Goal: Task Accomplishment & Management: Complete application form

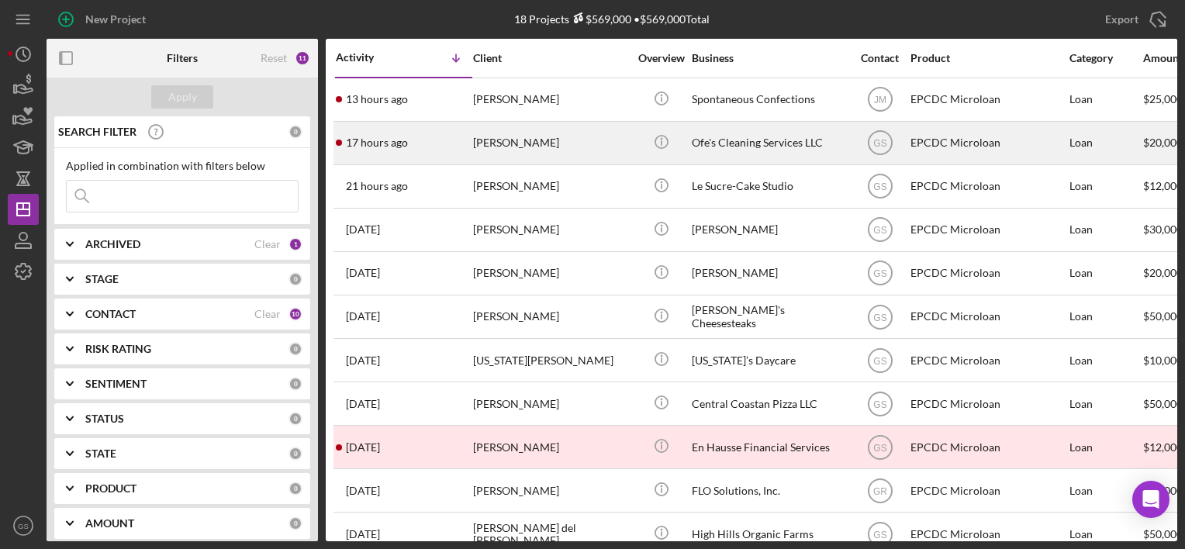
click at [548, 130] on div "[PERSON_NAME]" at bounding box center [550, 143] width 155 height 41
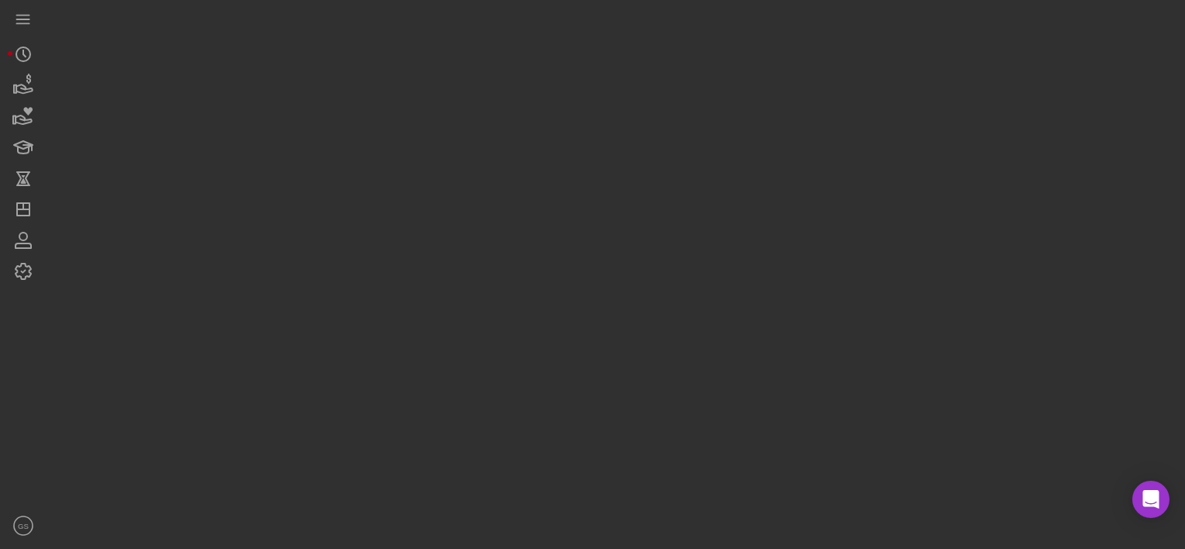
click at [548, 130] on div at bounding box center [612, 270] width 1131 height 541
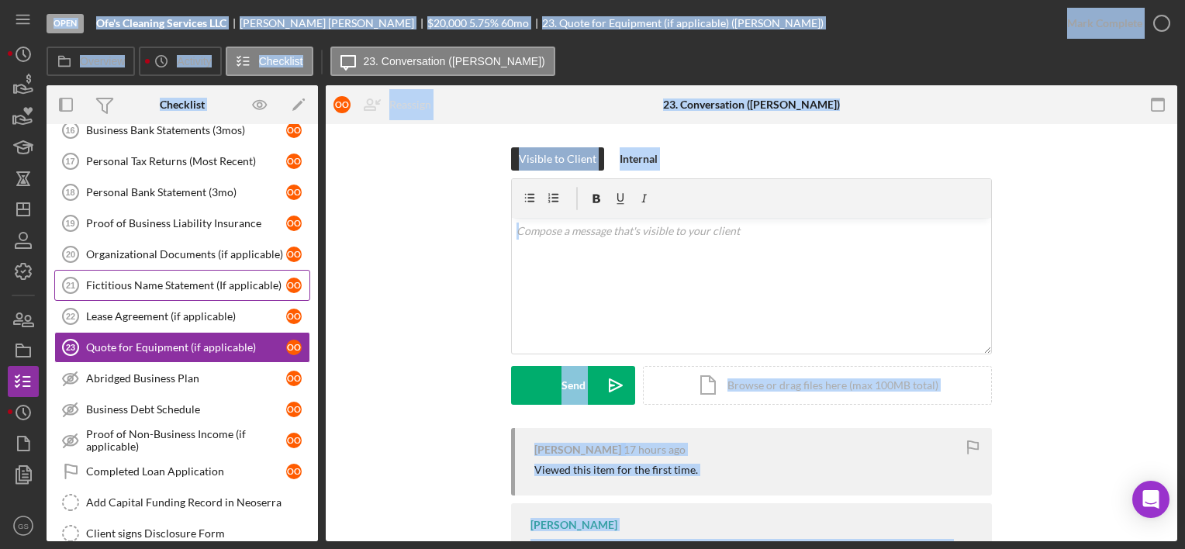
scroll to position [348, 0]
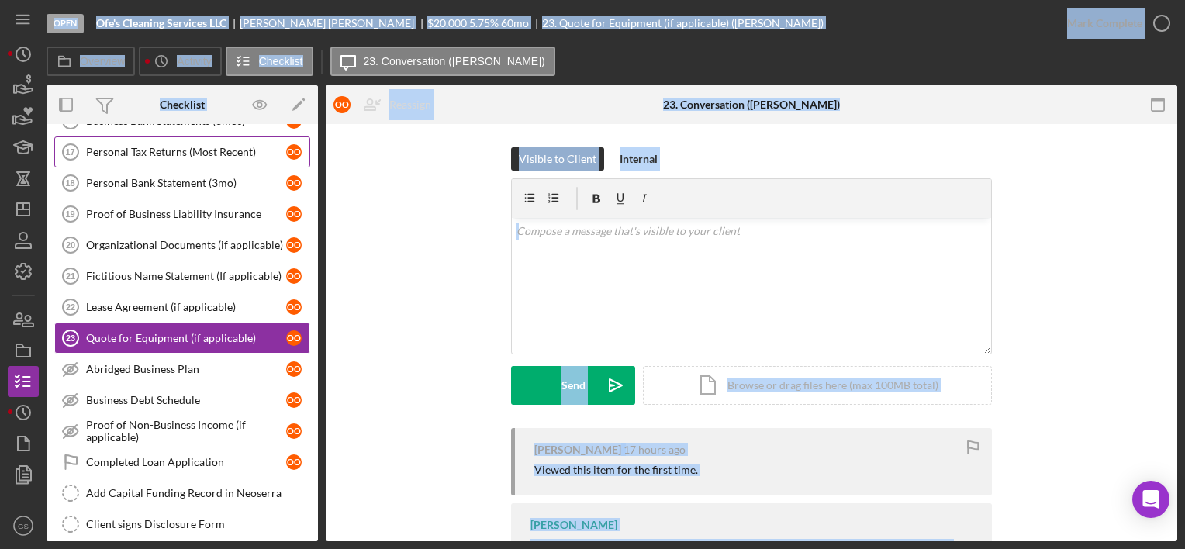
click at [180, 147] on div "Personal Tax Returns (Most Recent)" at bounding box center [186, 152] width 200 height 12
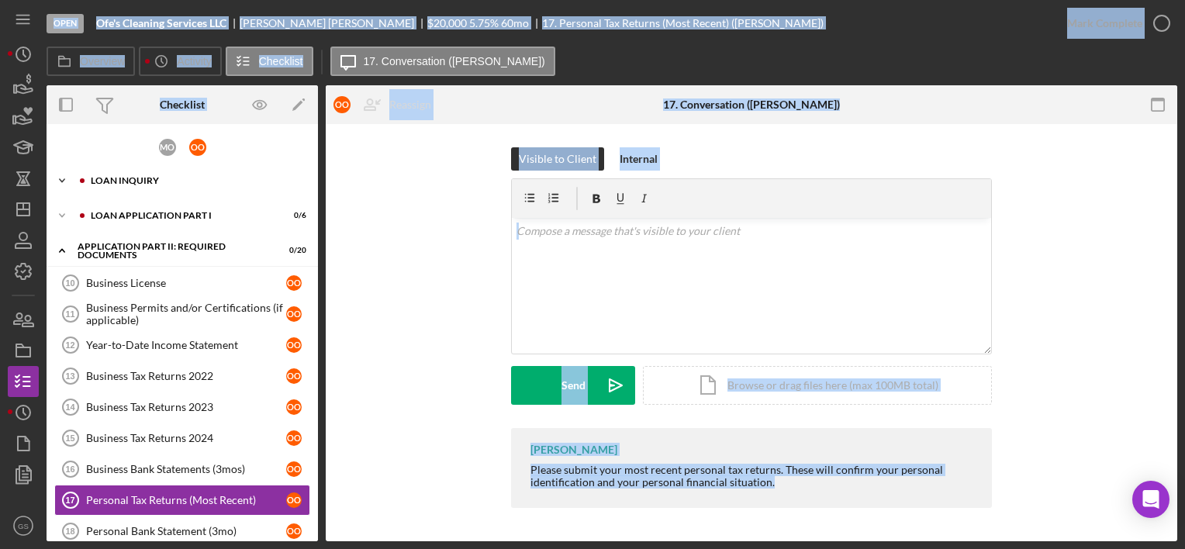
click at [168, 176] on div "Loan Inquiry" at bounding box center [195, 180] width 208 height 9
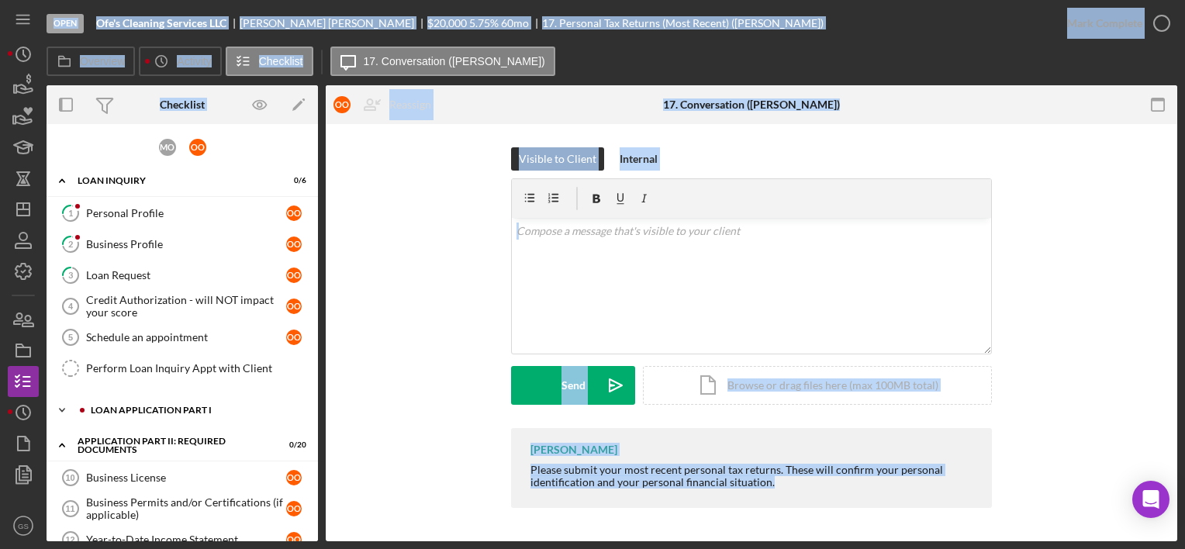
click at [168, 406] on div "Loan Application Part I" at bounding box center [195, 410] width 208 height 9
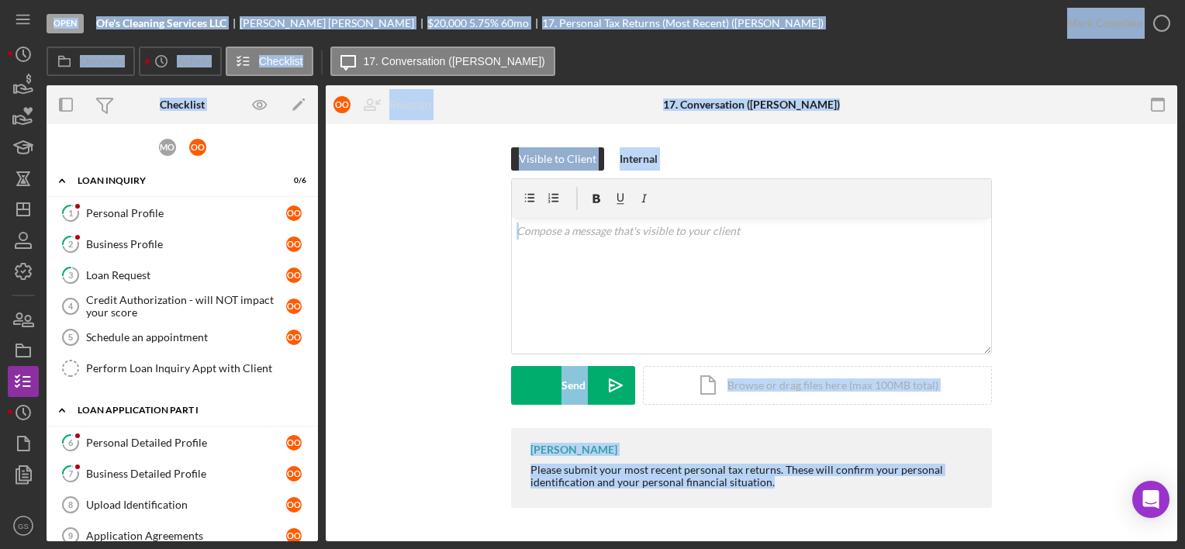
click at [168, 406] on div "Loan Application Part I" at bounding box center [188, 410] width 221 height 9
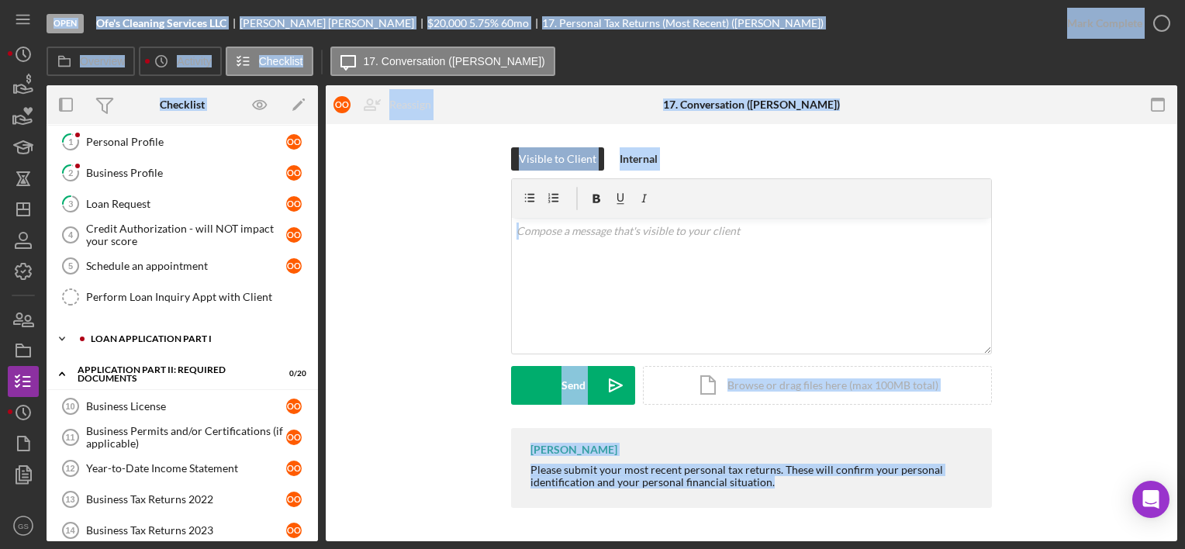
scroll to position [71, 0]
click at [155, 137] on div "Personal Profile" at bounding box center [186, 142] width 200 height 12
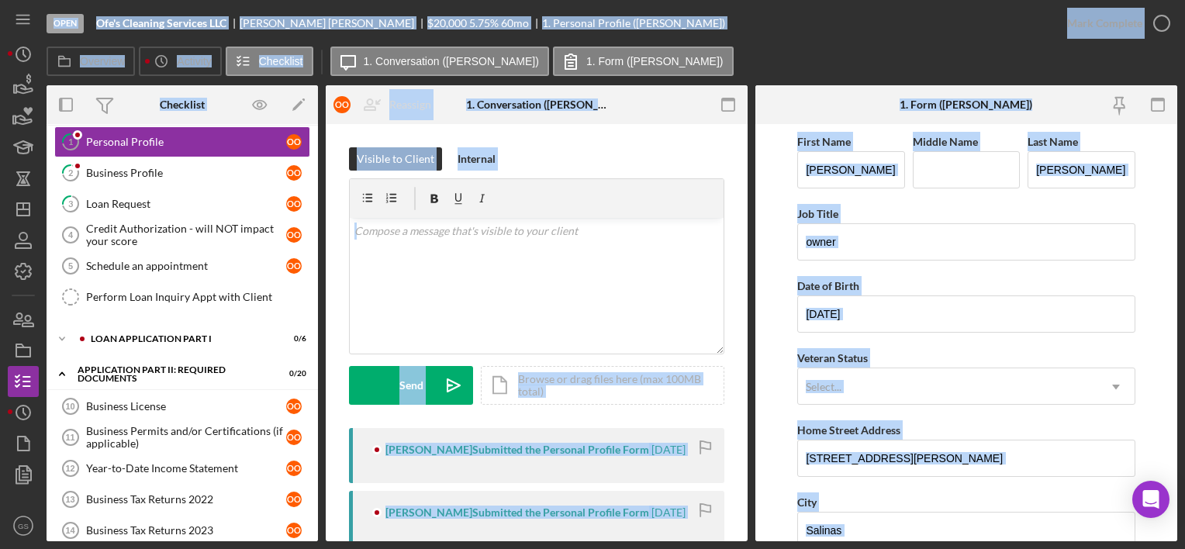
click at [780, 345] on form "First Name ofelia Middle Name Last Name Ortega Job Title owner Date of Birth 09…" at bounding box center [966, 332] width 422 height 417
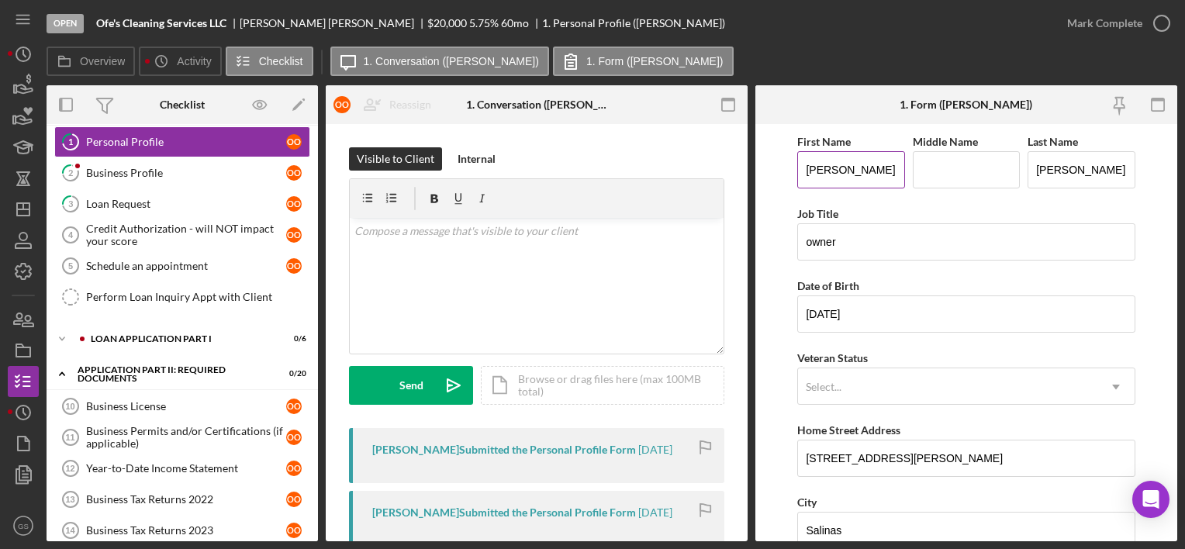
click at [811, 174] on input "[PERSON_NAME]" at bounding box center [850, 169] width 107 height 37
click at [811, 174] on input "felia" at bounding box center [850, 169] width 107 height 37
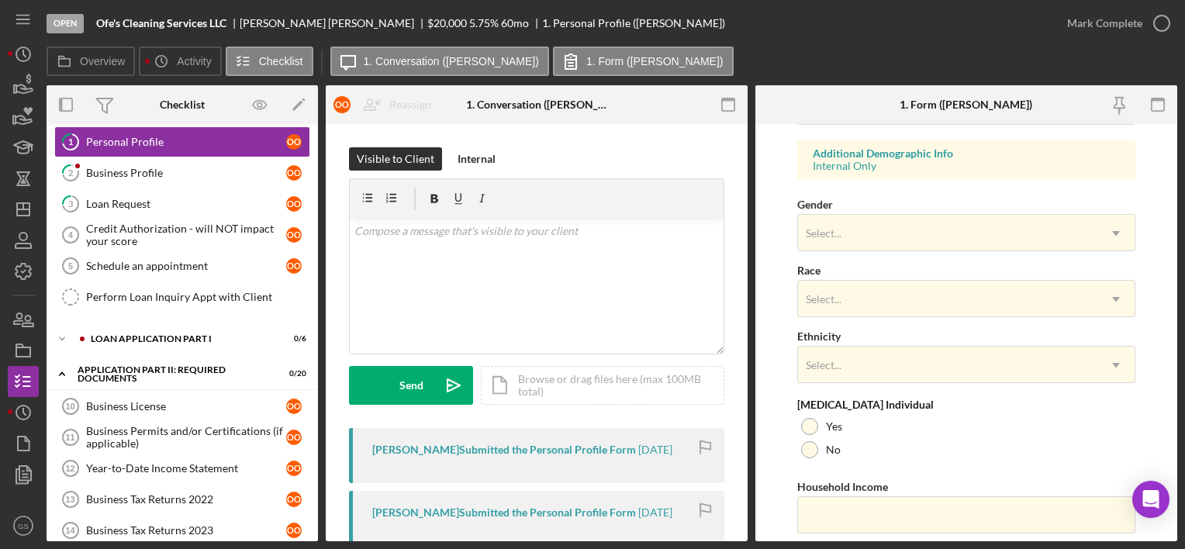
scroll to position [615, 0]
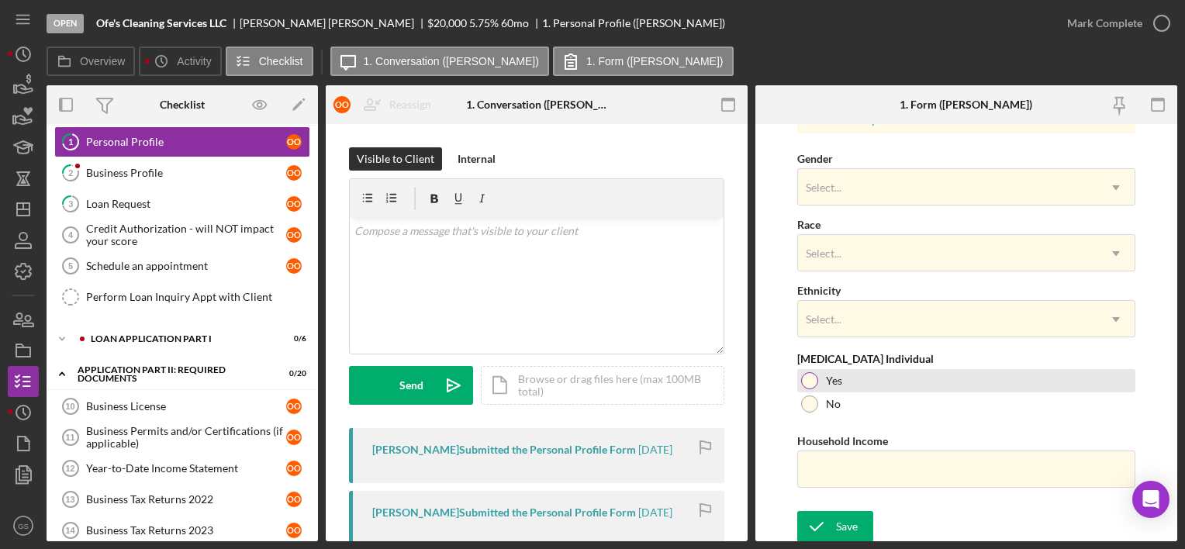
type input "Ofelia"
click at [810, 372] on div at bounding box center [809, 380] width 17 height 17
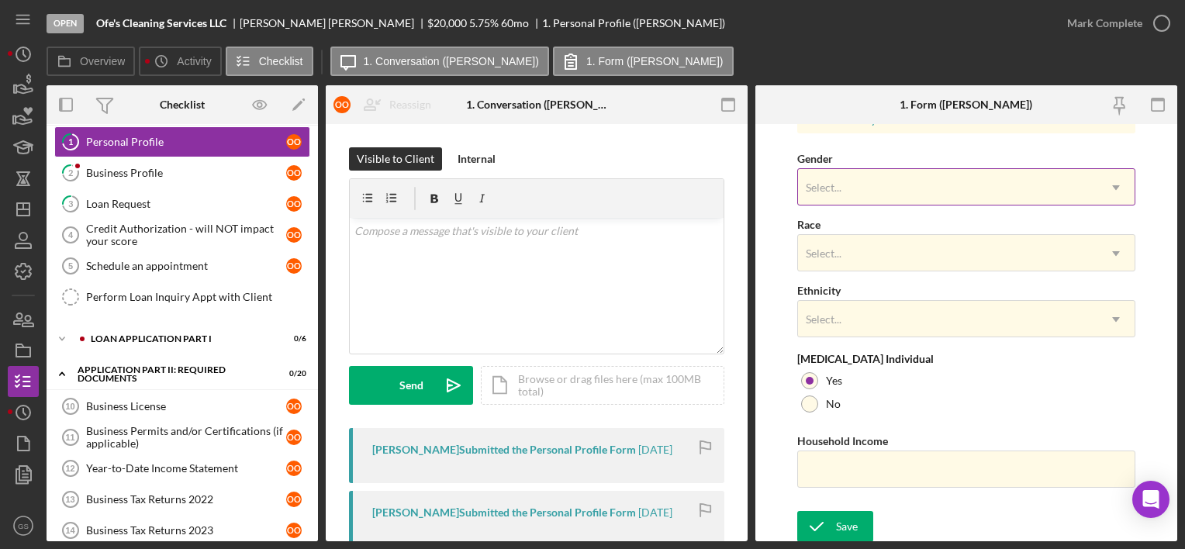
click at [869, 195] on div "Select..." at bounding box center [947, 188] width 299 height 36
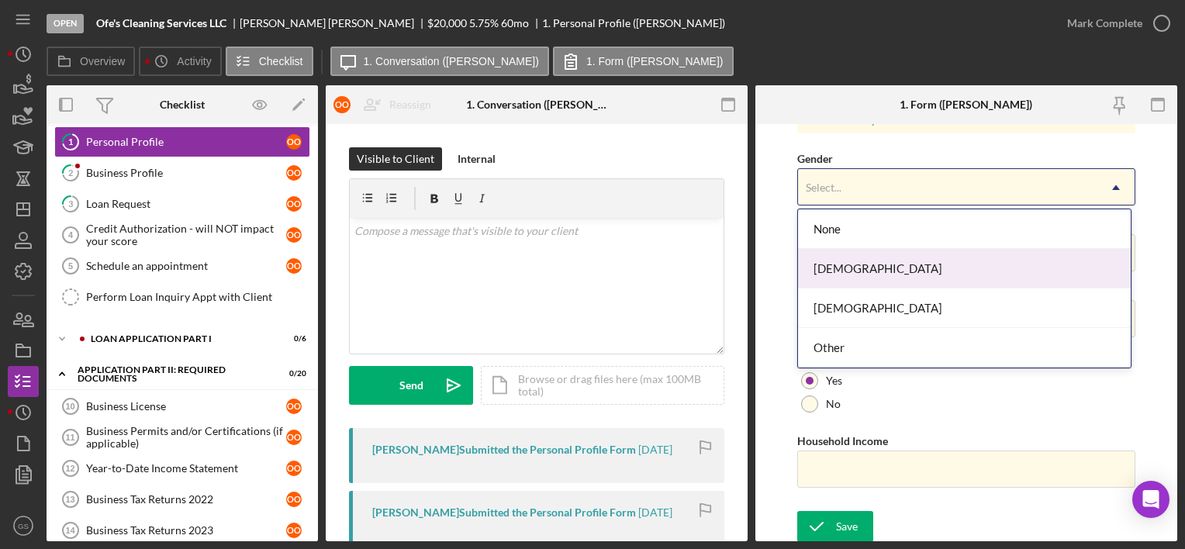
click at [852, 261] on div "[DEMOGRAPHIC_DATA]" at bounding box center [964, 269] width 333 height 40
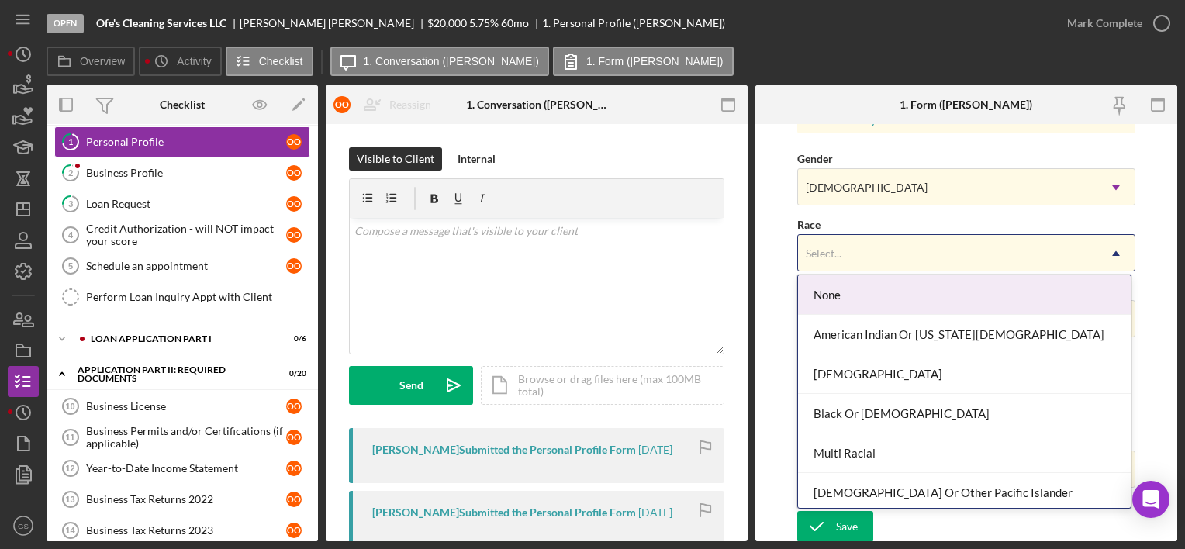
click at [850, 240] on div "Select..." at bounding box center [947, 254] width 299 height 36
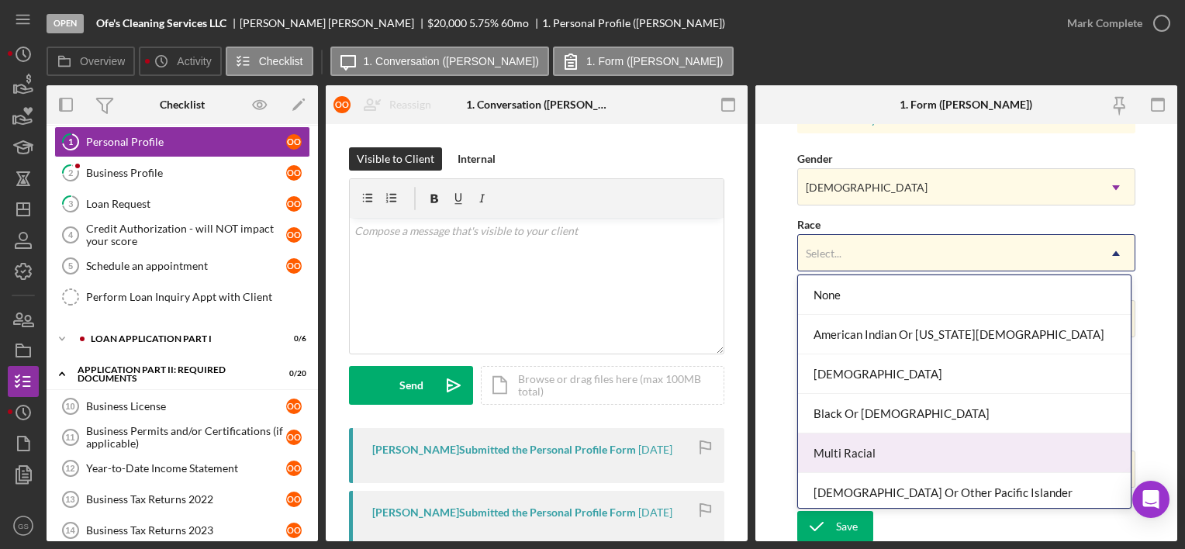
scroll to position [82, 0]
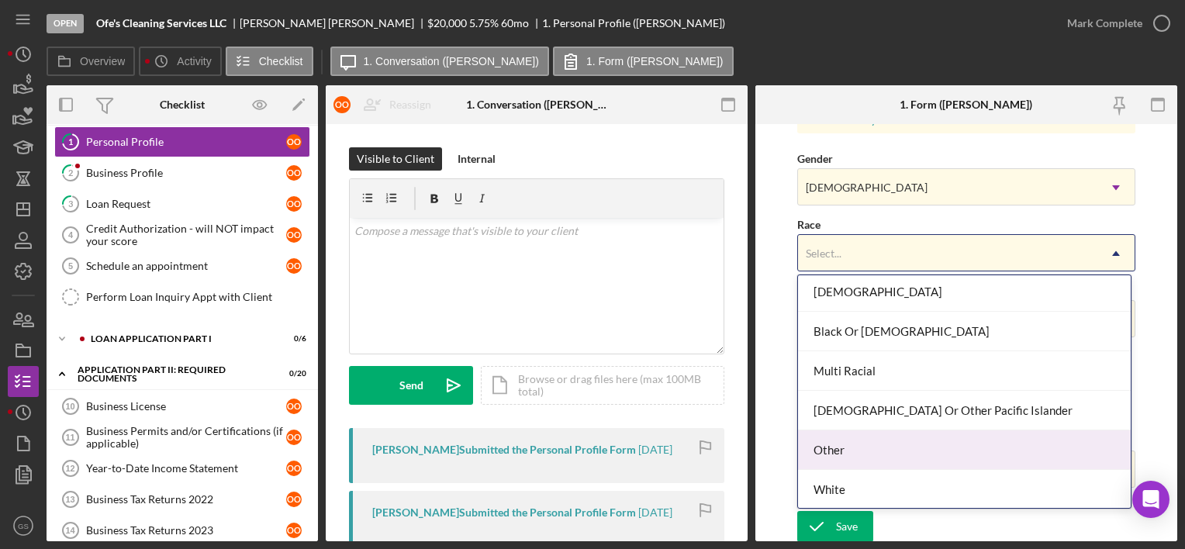
click at [854, 453] on div "Other" at bounding box center [964, 450] width 333 height 40
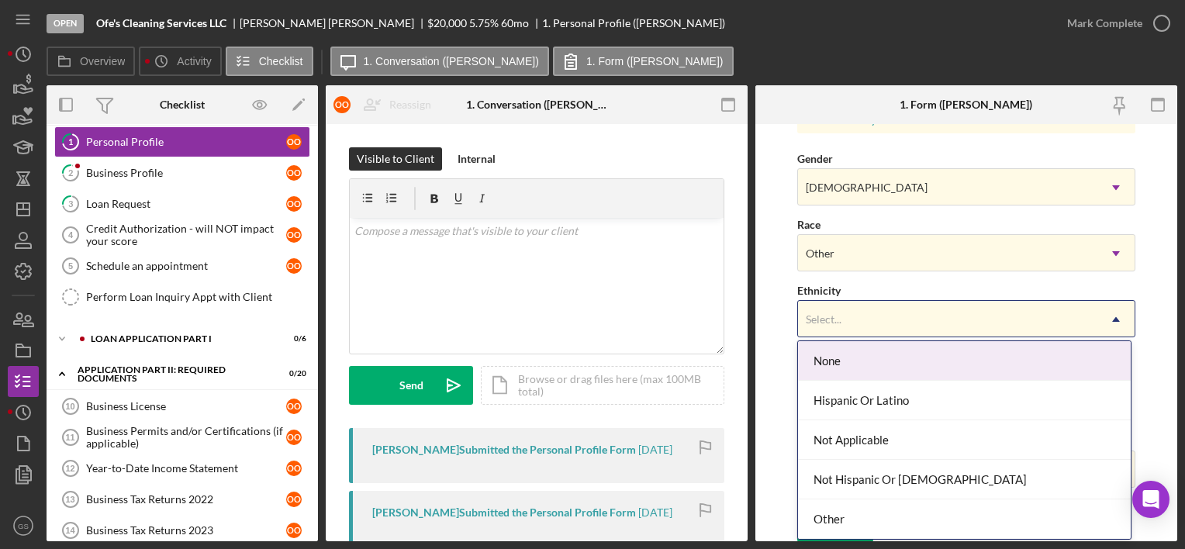
click at [859, 322] on div "Select..." at bounding box center [947, 320] width 299 height 36
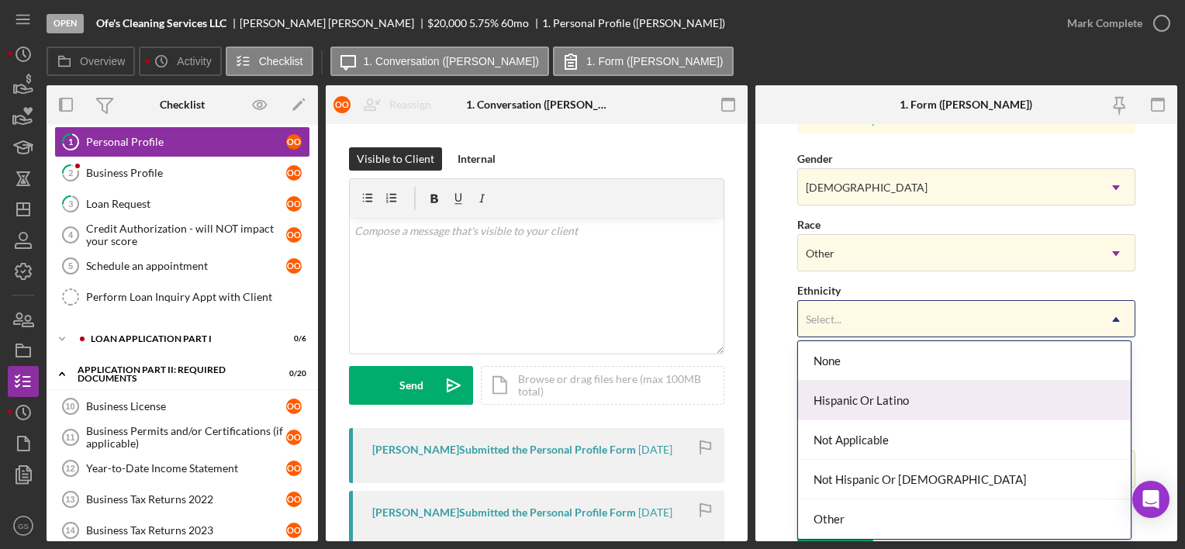
click at [866, 400] on div "Hispanic Or Latino" at bounding box center [964, 401] width 333 height 40
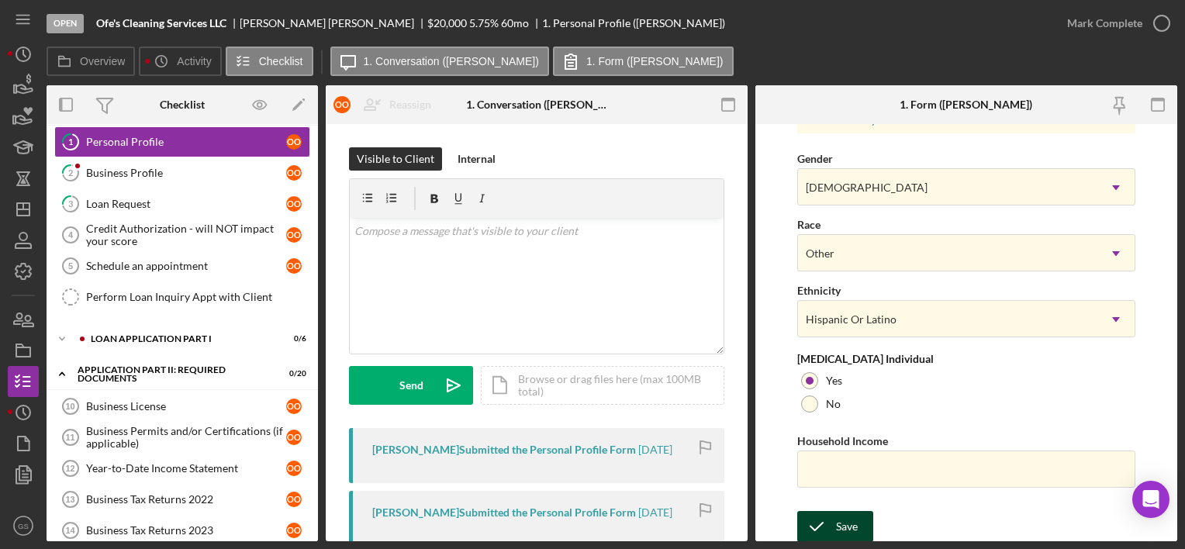
click at [845, 525] on div "Save" at bounding box center [847, 526] width 22 height 31
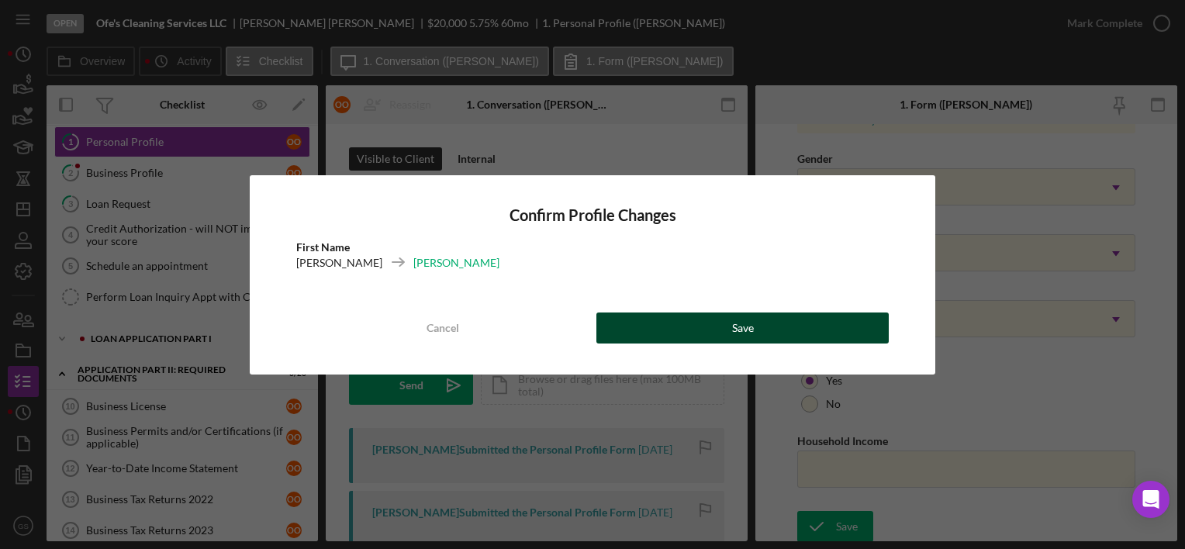
click at [785, 329] on button "Save" at bounding box center [742, 328] width 292 height 31
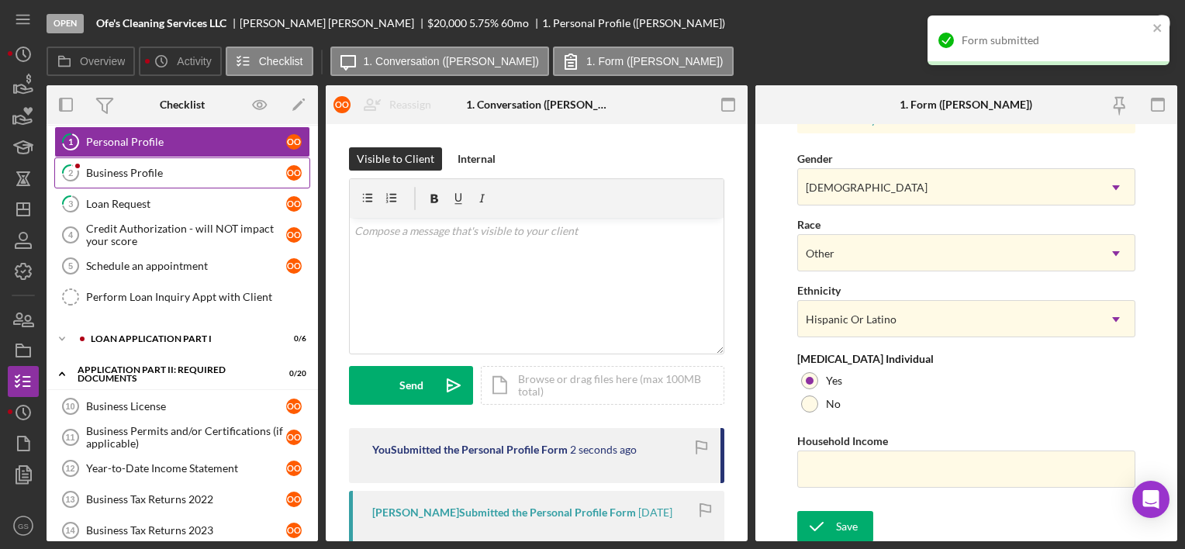
click at [216, 171] on div "Business Profile" at bounding box center [186, 173] width 200 height 12
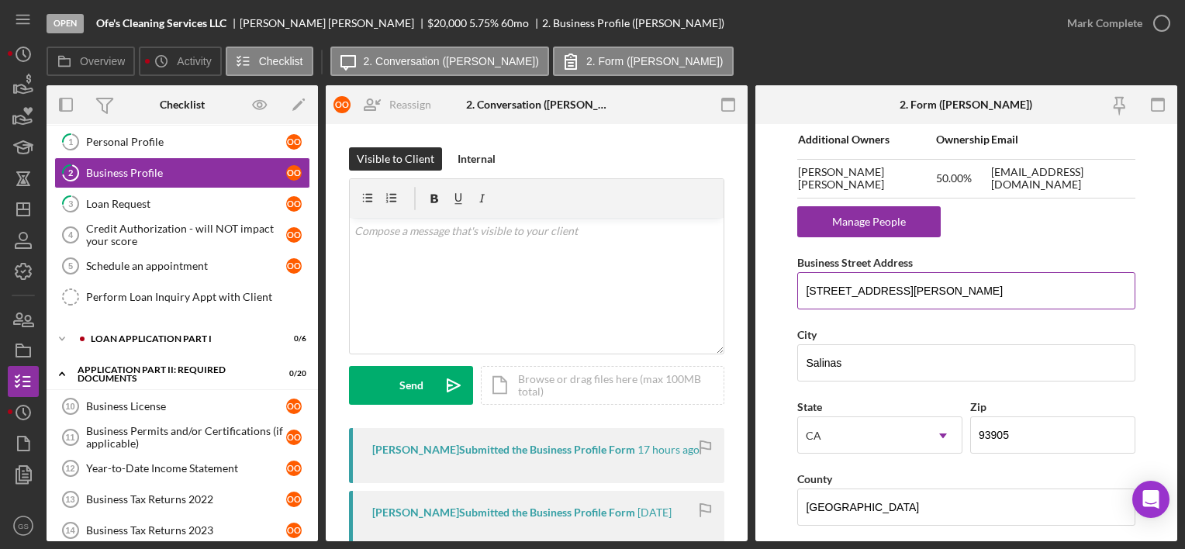
scroll to position [1002, 0]
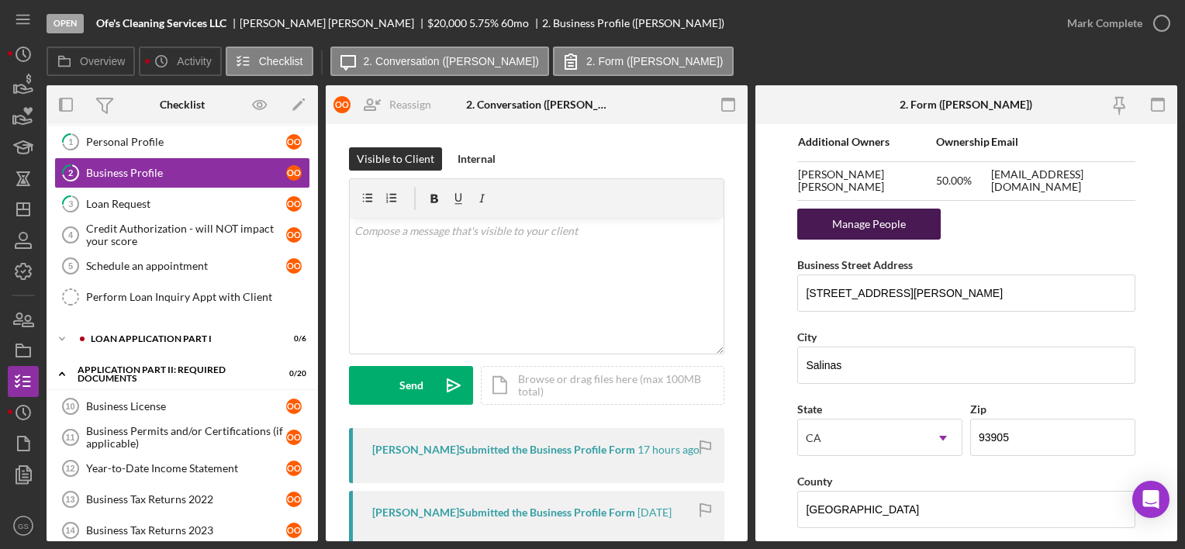
click at [876, 217] on div "Manage People" at bounding box center [869, 224] width 128 height 31
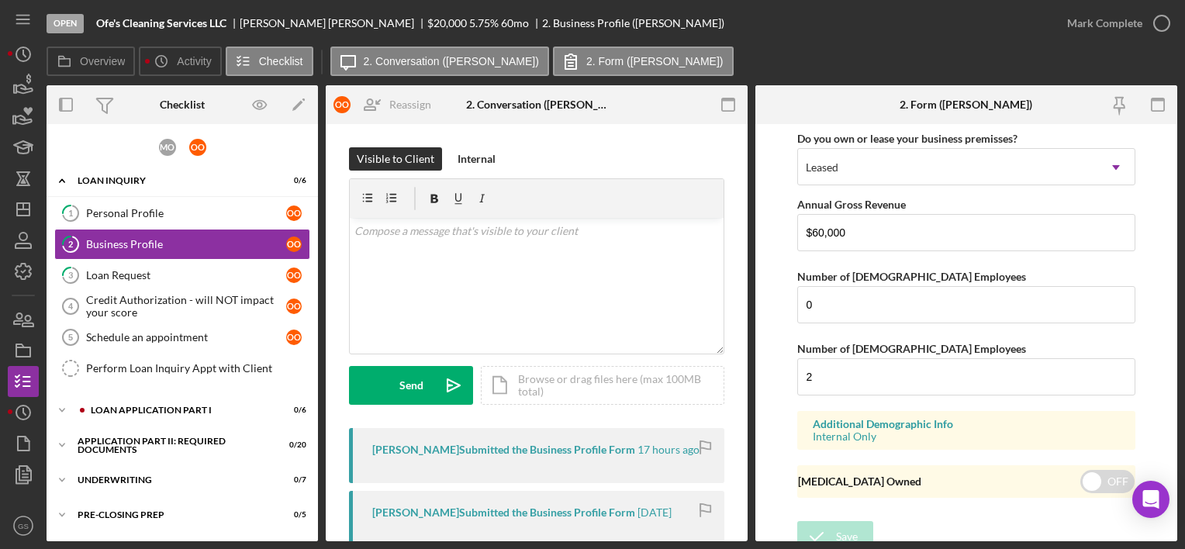
scroll to position [1503, 0]
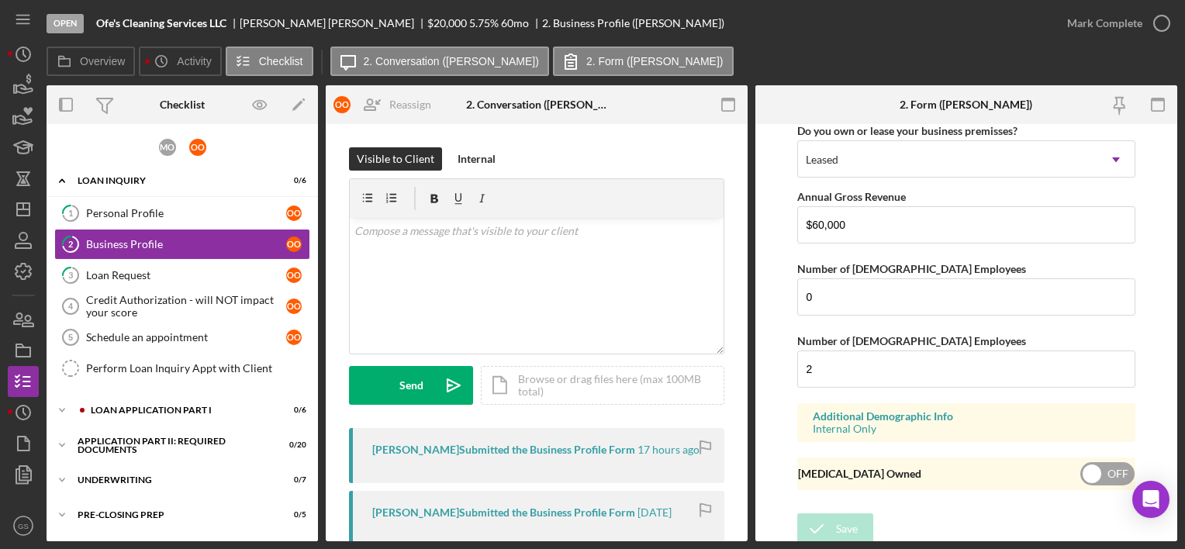
click at [1089, 462] on input "checkbox" at bounding box center [1107, 473] width 54 height 23
checkbox input "true"
click at [856, 529] on div "Save" at bounding box center [847, 528] width 22 height 31
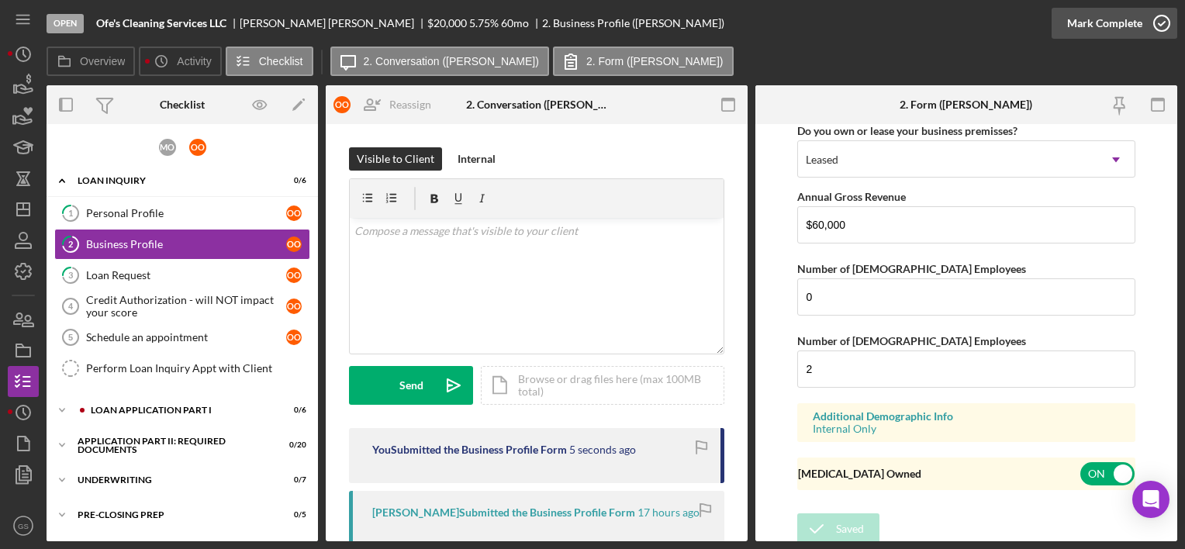
click at [1156, 23] on icon "button" at bounding box center [1162, 23] width 39 height 39
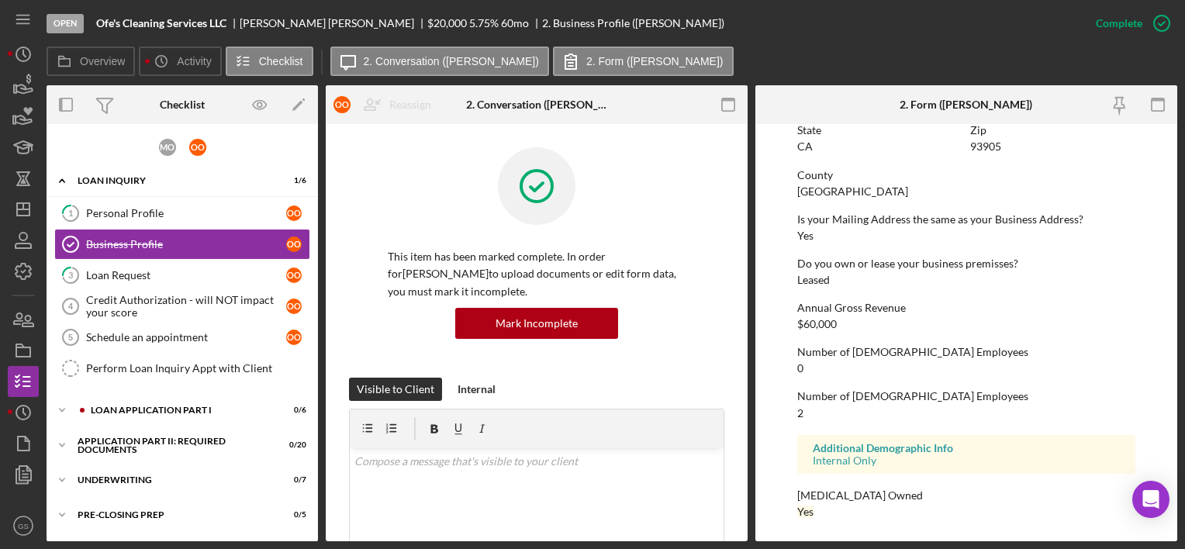
scroll to position [928, 0]
click at [171, 241] on div "Business Profile" at bounding box center [186, 244] width 200 height 12
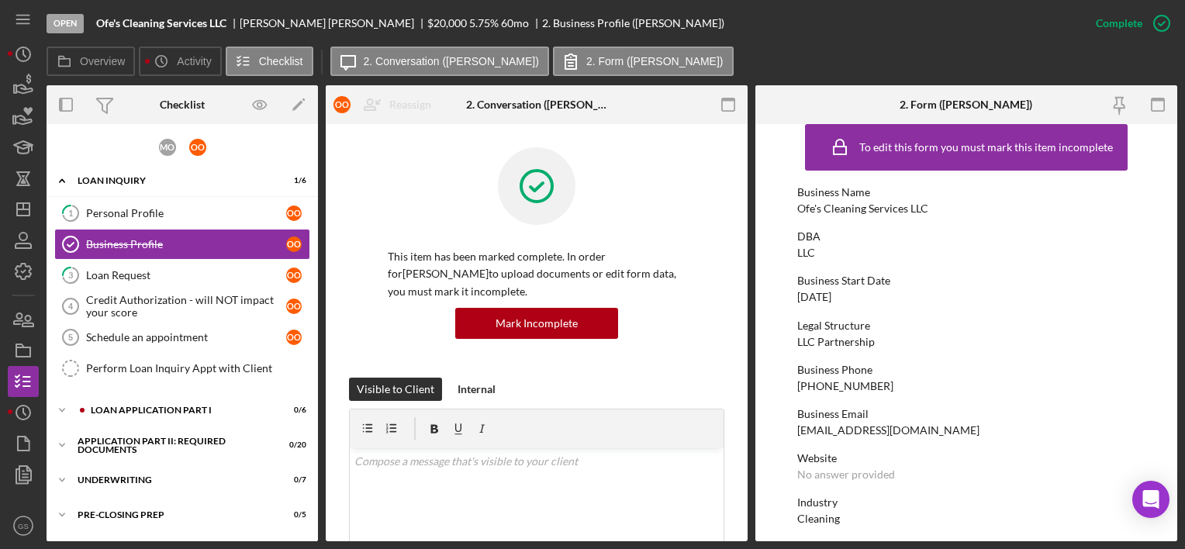
scroll to position [0, 0]
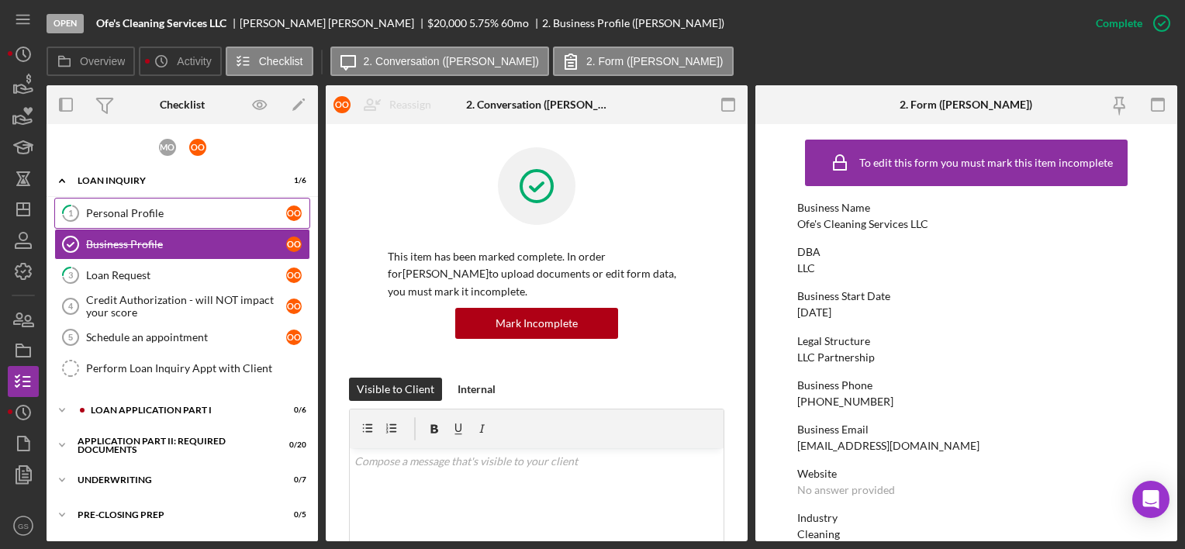
click at [115, 215] on div "Personal Profile" at bounding box center [186, 213] width 200 height 12
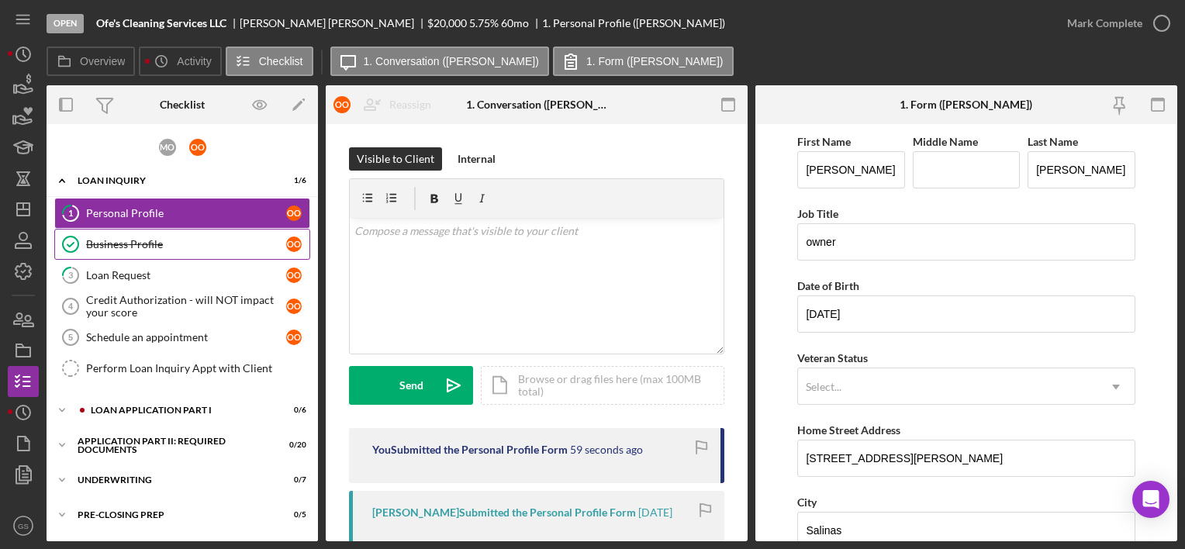
click at [168, 235] on link "Business Profile Business Profile o O" at bounding box center [182, 244] width 256 height 31
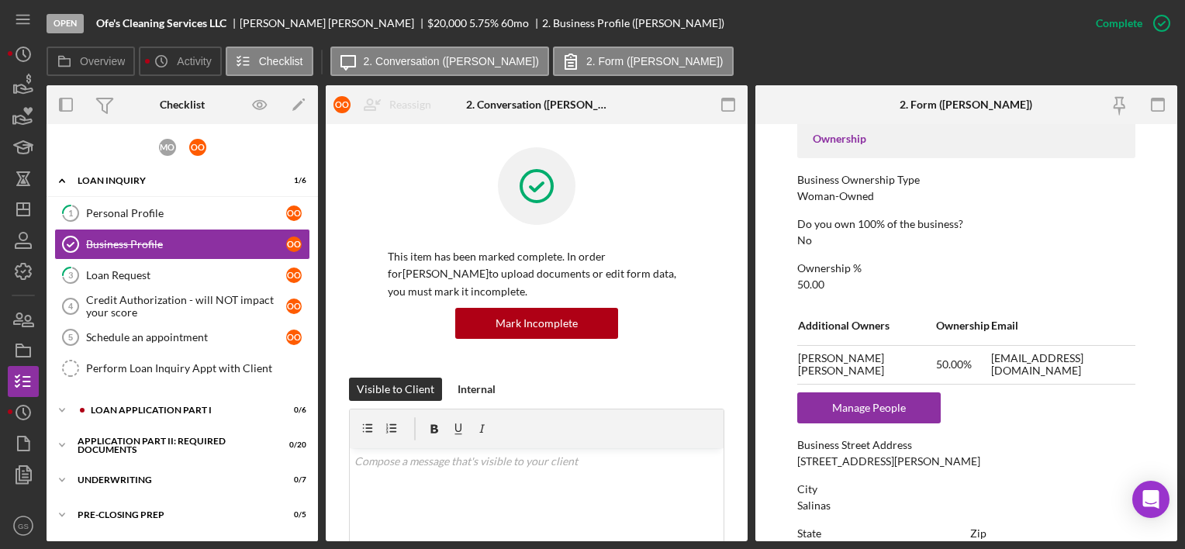
scroll to position [527, 0]
click at [1044, 366] on td "[EMAIL_ADDRESS][DOMAIN_NAME]" at bounding box center [1062, 363] width 145 height 39
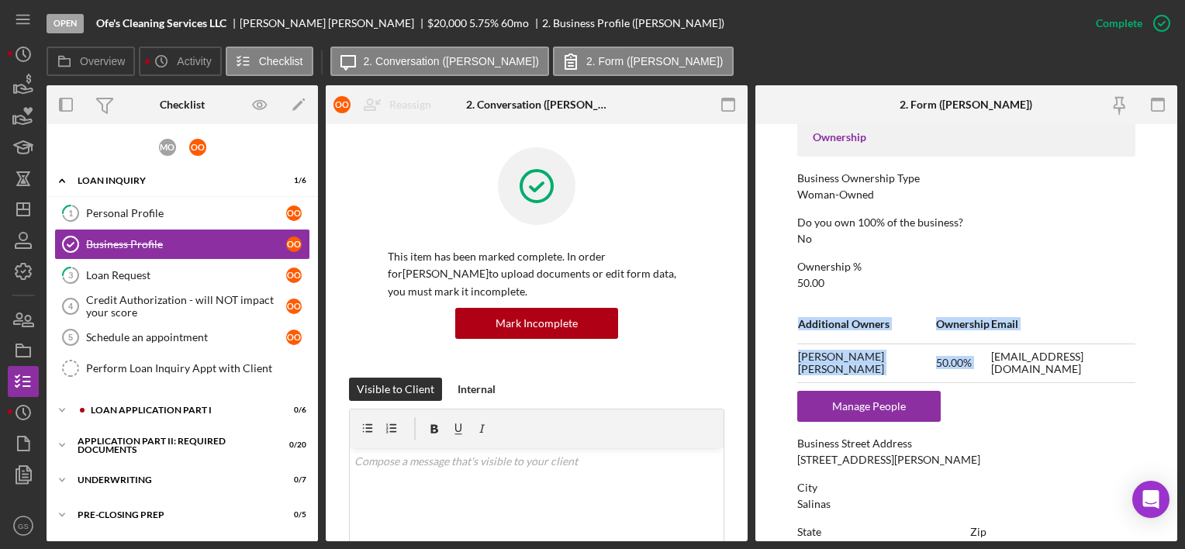
drag, startPoint x: 970, startPoint y: 368, endPoint x: 1139, endPoint y: 349, distance: 171.0
click at [1139, 349] on form "To edit this form you must mark this item incomplete Business Name Ofe's Cleani…" at bounding box center [966, 332] width 422 height 417
drag, startPoint x: 1139, startPoint y: 349, endPoint x: 1075, endPoint y: 358, distance: 65.0
copy table "Additional Owners Ownership Email Michelle Ortega 50.00%"
click at [16, 264] on icon "button" at bounding box center [23, 271] width 39 height 39
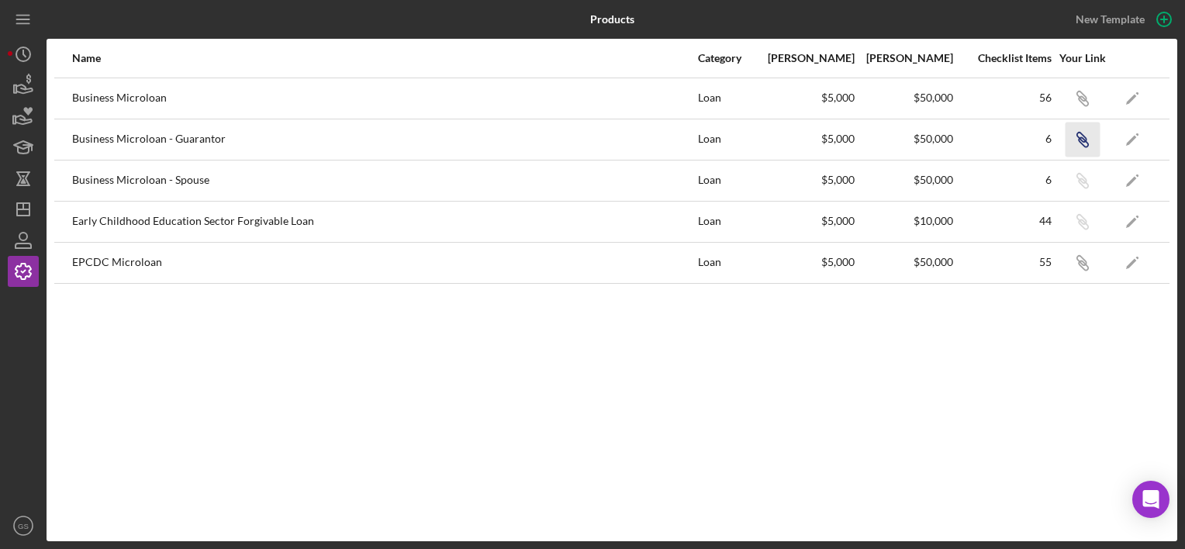
click at [1089, 139] on icon "Icon/Link" at bounding box center [1082, 139] width 35 height 35
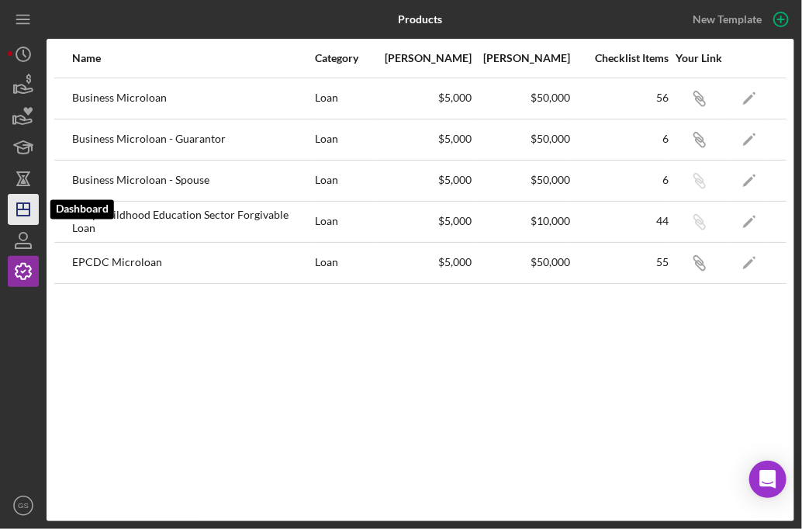
click at [31, 209] on icon "Icon/Dashboard" at bounding box center [23, 209] width 39 height 39
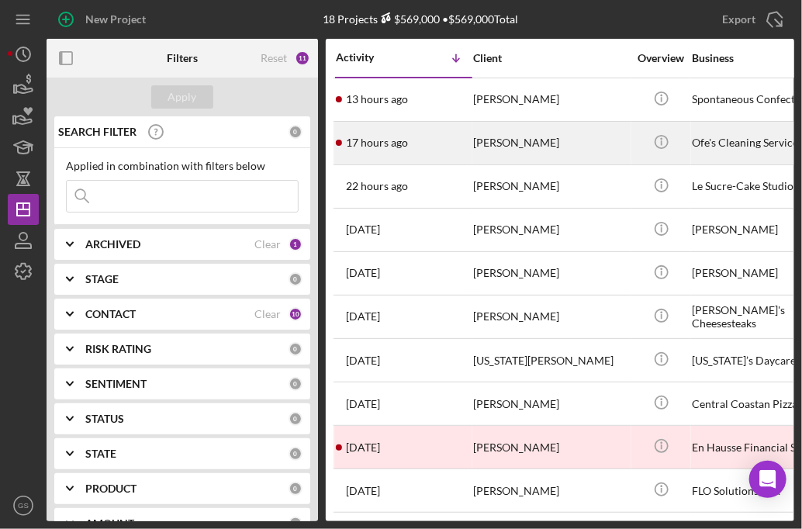
click at [527, 139] on div "[PERSON_NAME]" at bounding box center [550, 143] width 155 height 41
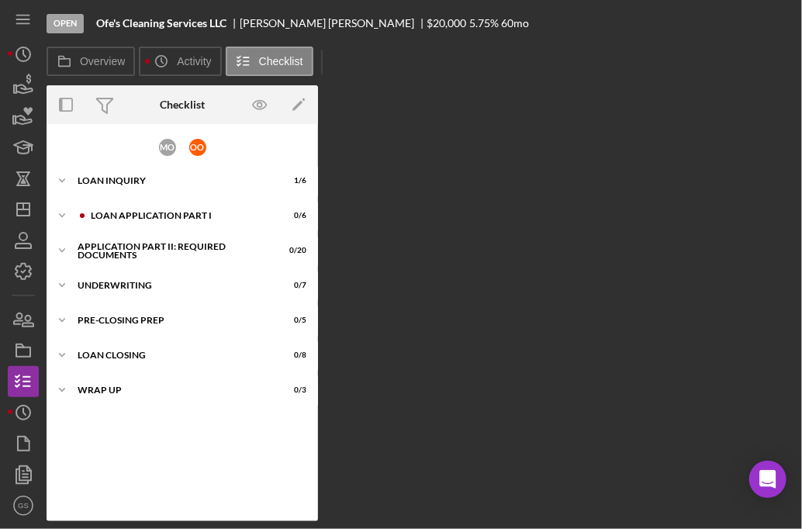
click at [527, 139] on div "Overview Internal Workflow Stage Open Icon/Dropdown Arrow Archive (can unarchiv…" at bounding box center [421, 303] width 748 height 436
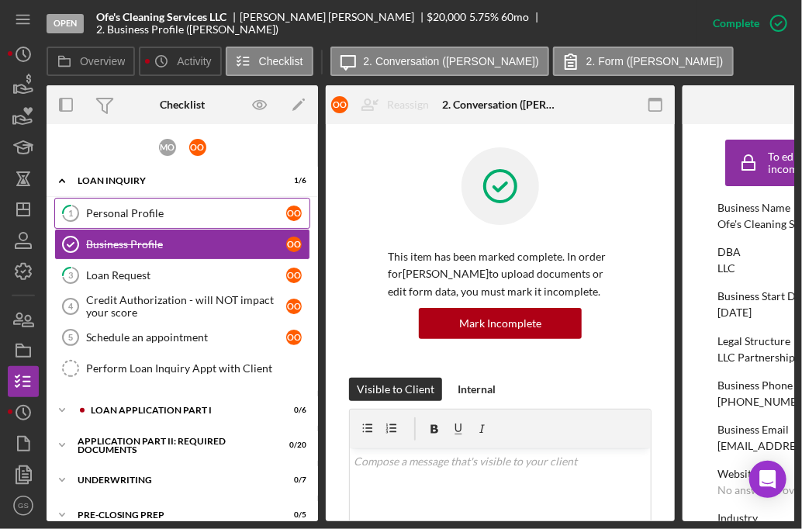
click at [167, 213] on div "Personal Profile" at bounding box center [186, 213] width 200 height 12
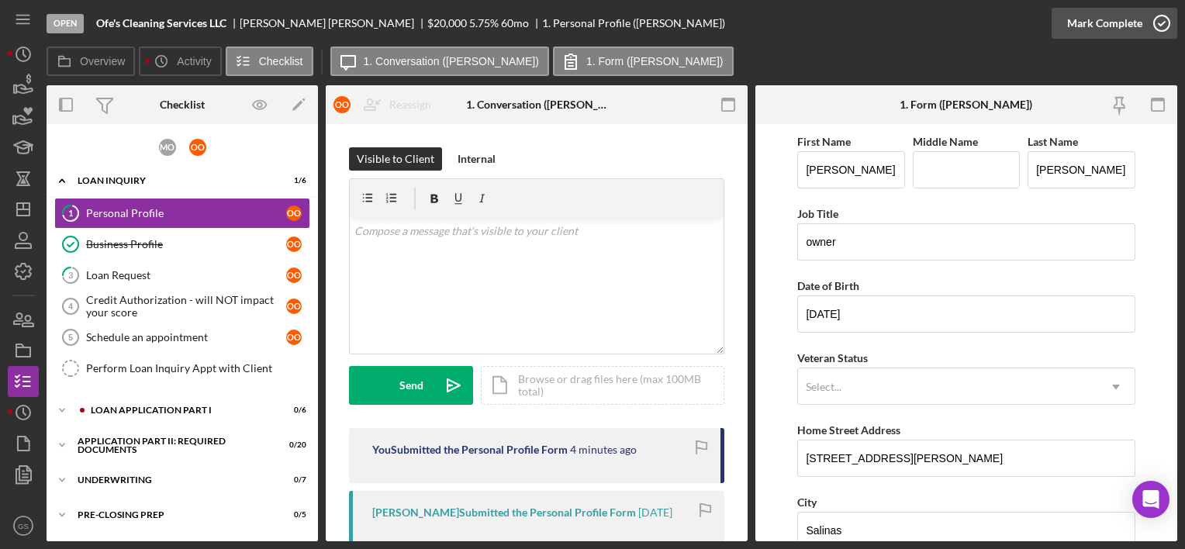
click at [1156, 19] on icon "button" at bounding box center [1162, 23] width 39 height 39
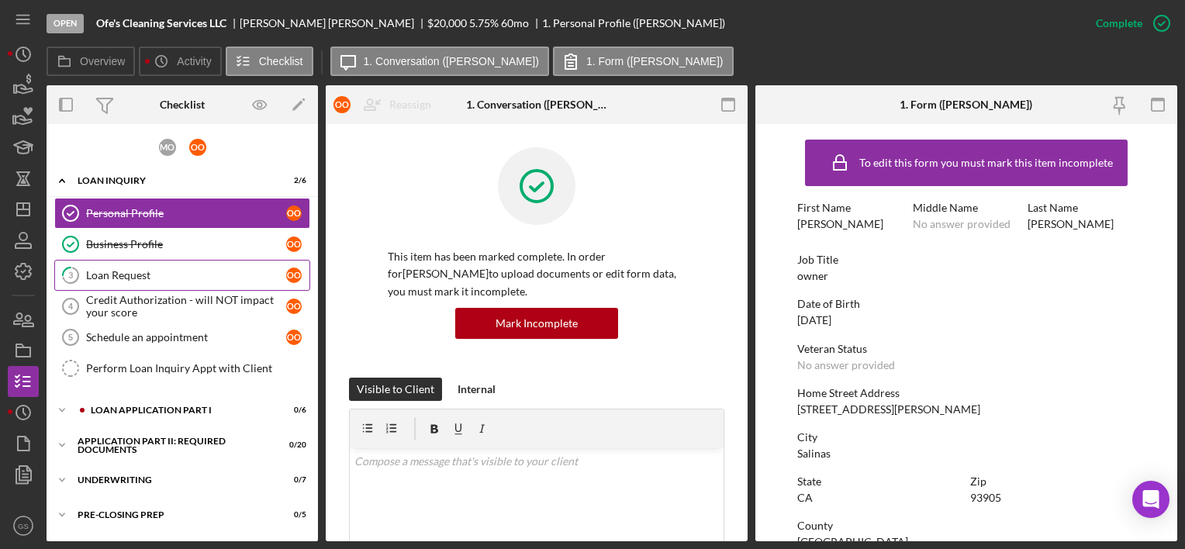
click at [155, 271] on div "Loan Request" at bounding box center [186, 275] width 200 height 12
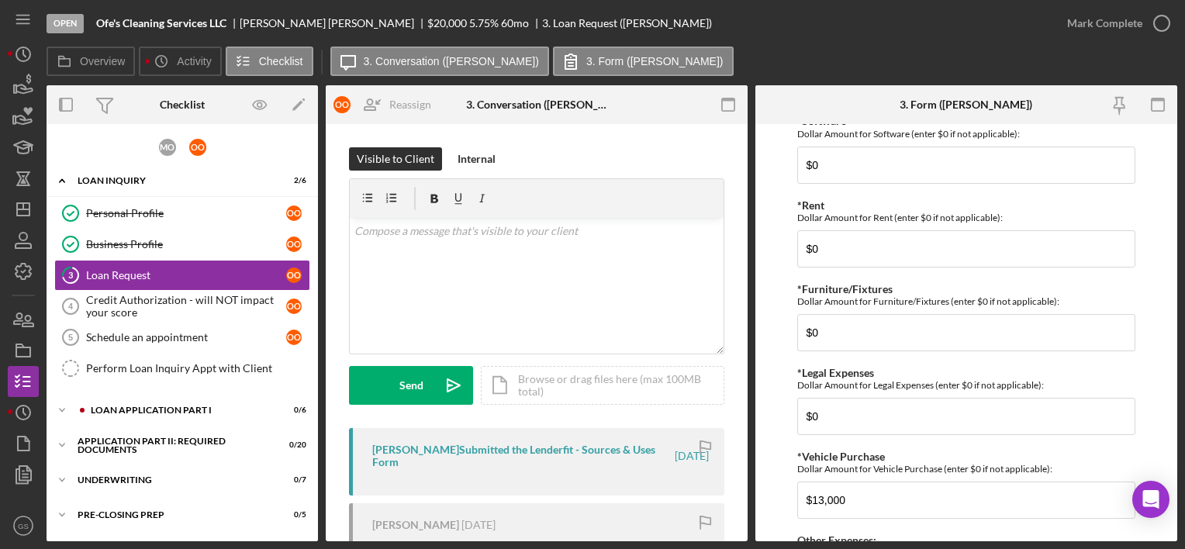
scroll to position [1554, 0]
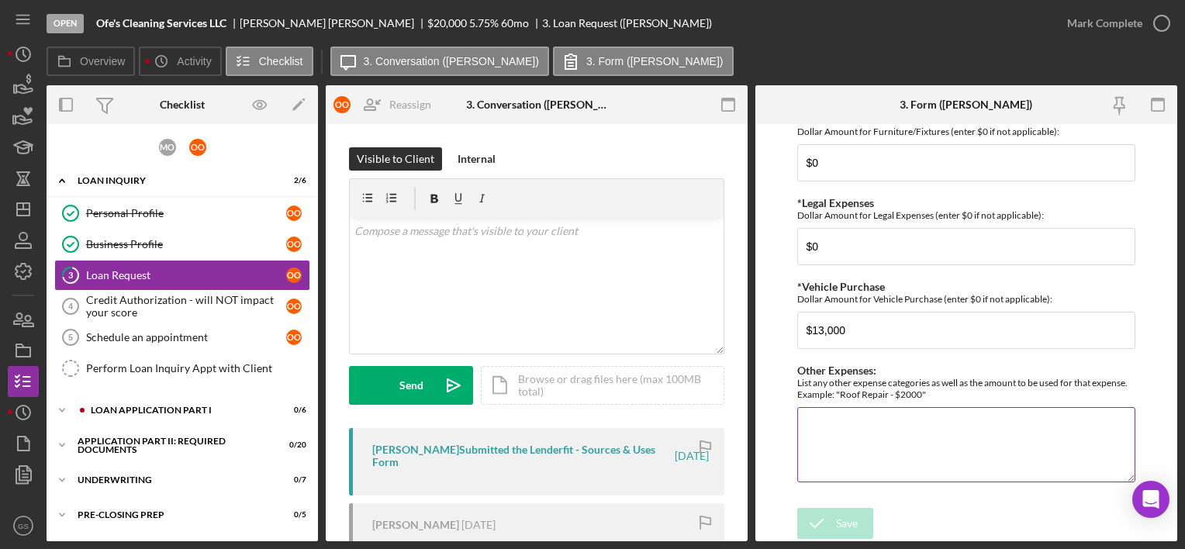
click at [909, 416] on textarea "Other Expenses:" at bounding box center [965, 444] width 337 height 74
drag, startPoint x: 909, startPoint y: 416, endPoint x: 835, endPoint y: 436, distance: 77.1
click at [835, 436] on textarea "n" at bounding box center [965, 444] width 337 height 74
type textarea "n/a"
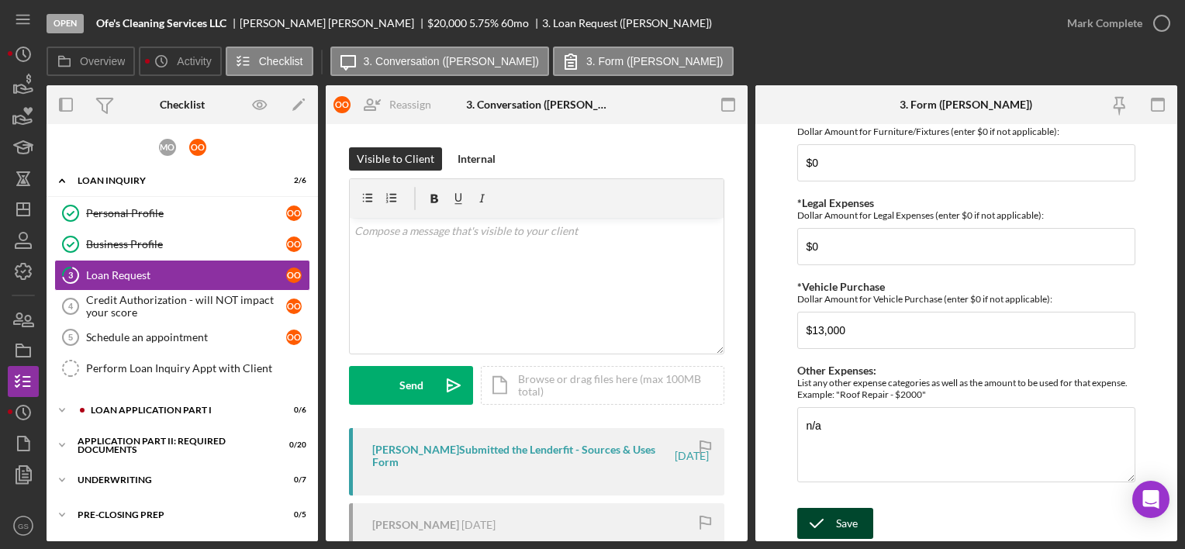
click at [836, 526] on div "Save" at bounding box center [847, 523] width 22 height 31
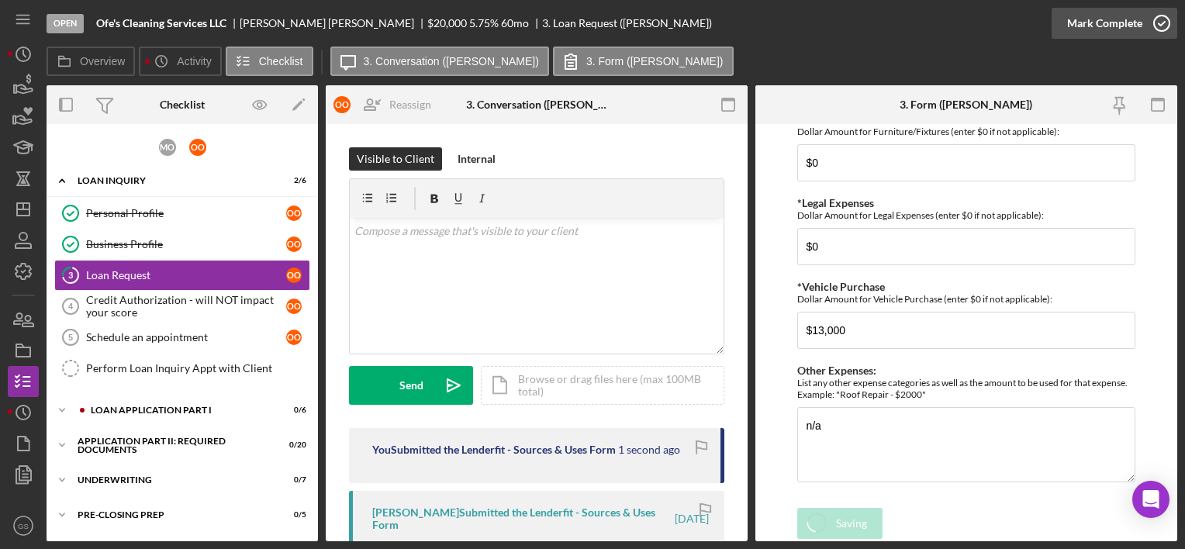
click at [1160, 22] on icon "button" at bounding box center [1162, 23] width 39 height 39
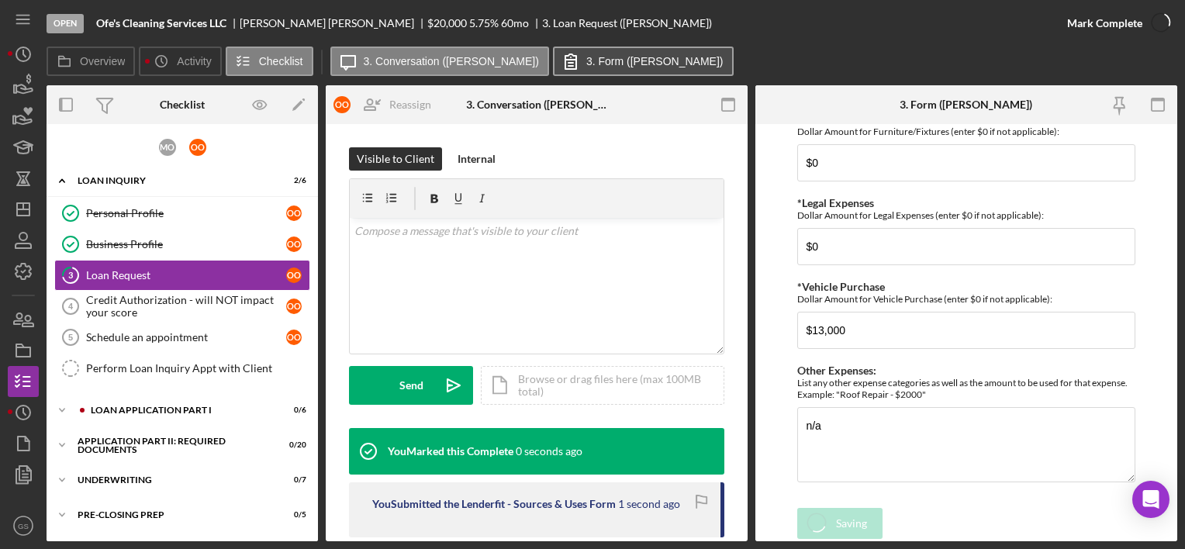
scroll to position [1616, 0]
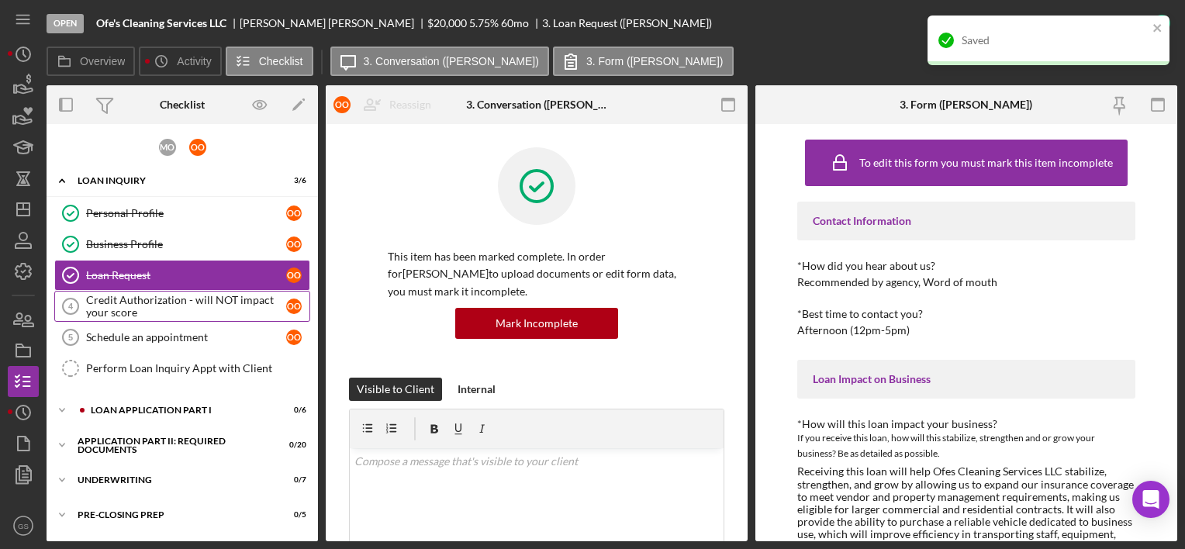
click at [202, 298] on div "Credit Authorization - will NOT impact your score" at bounding box center [186, 306] width 200 height 25
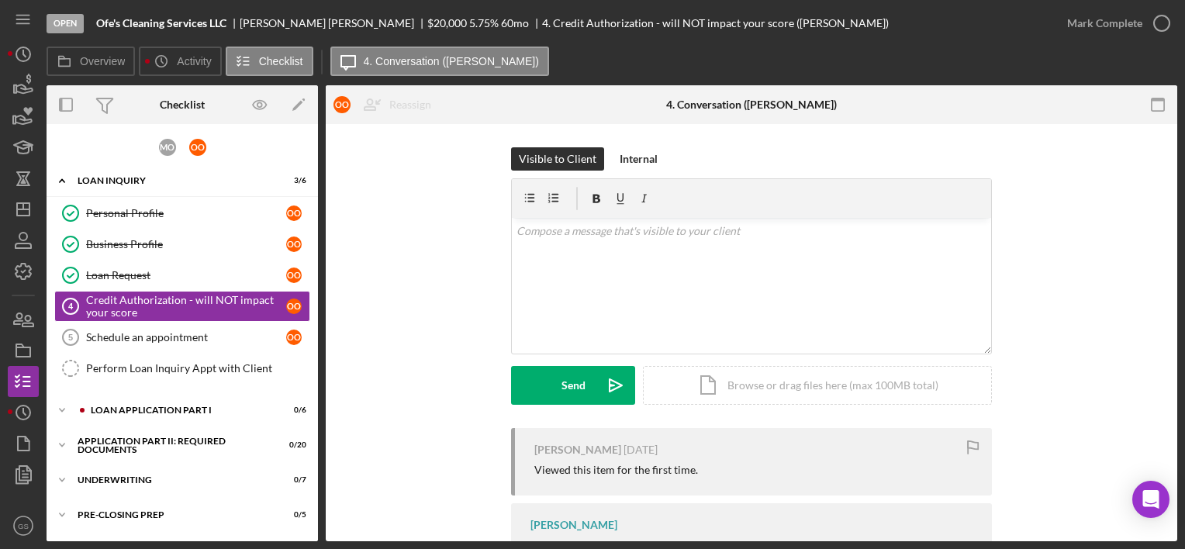
scroll to position [206, 0]
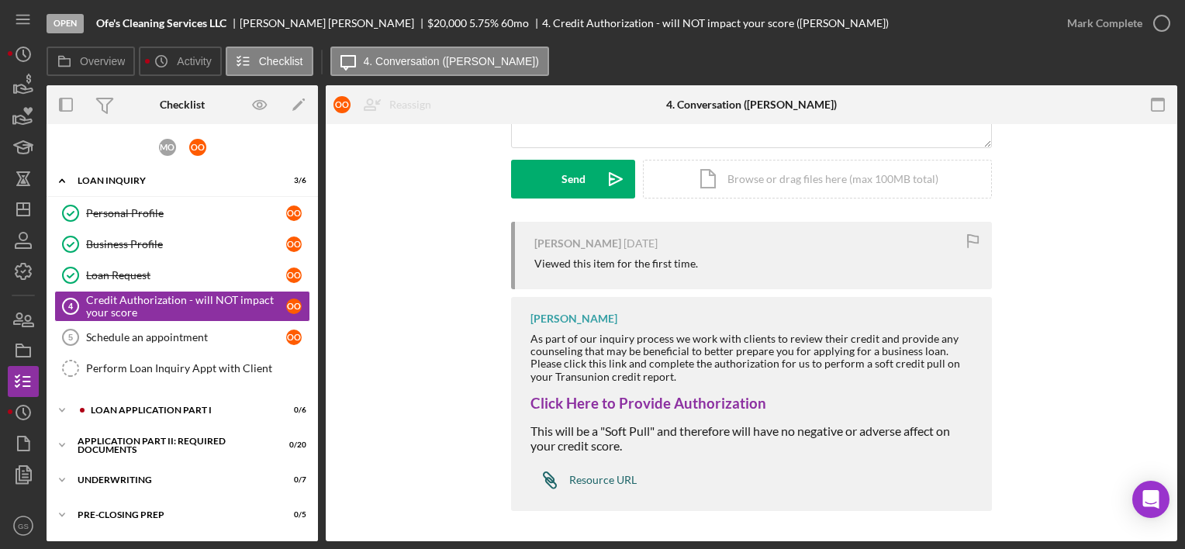
click at [590, 479] on div "Resource URL" at bounding box center [602, 480] width 67 height 12
click at [209, 406] on div "Loan Application Part I" at bounding box center [195, 410] width 208 height 9
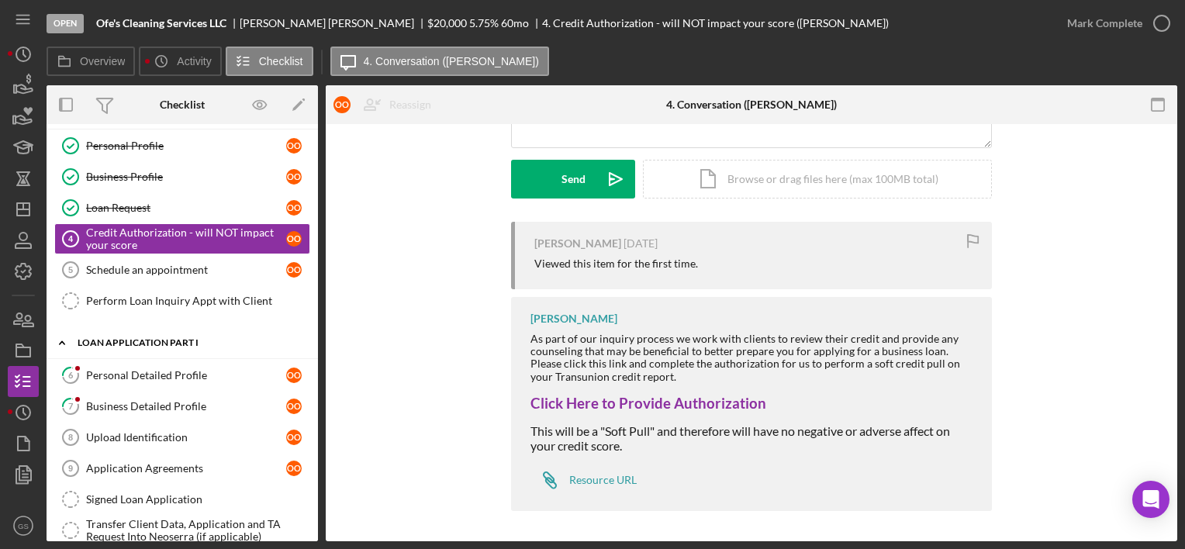
scroll to position [68, 0]
click at [192, 375] on div "Personal Detailed Profile" at bounding box center [186, 374] width 200 height 12
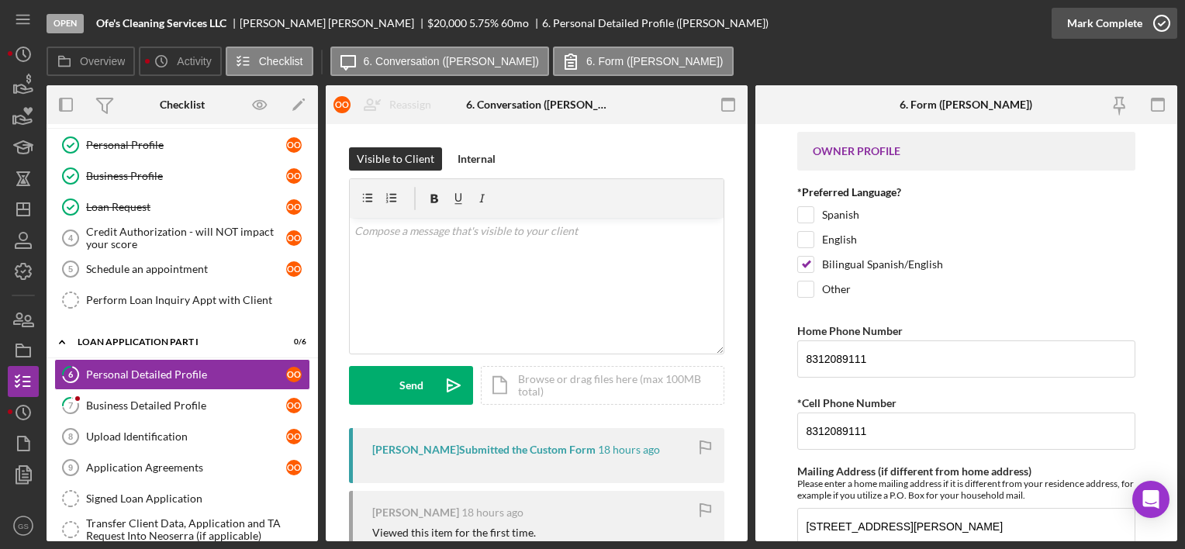
click at [1157, 22] on icon "button" at bounding box center [1162, 23] width 39 height 39
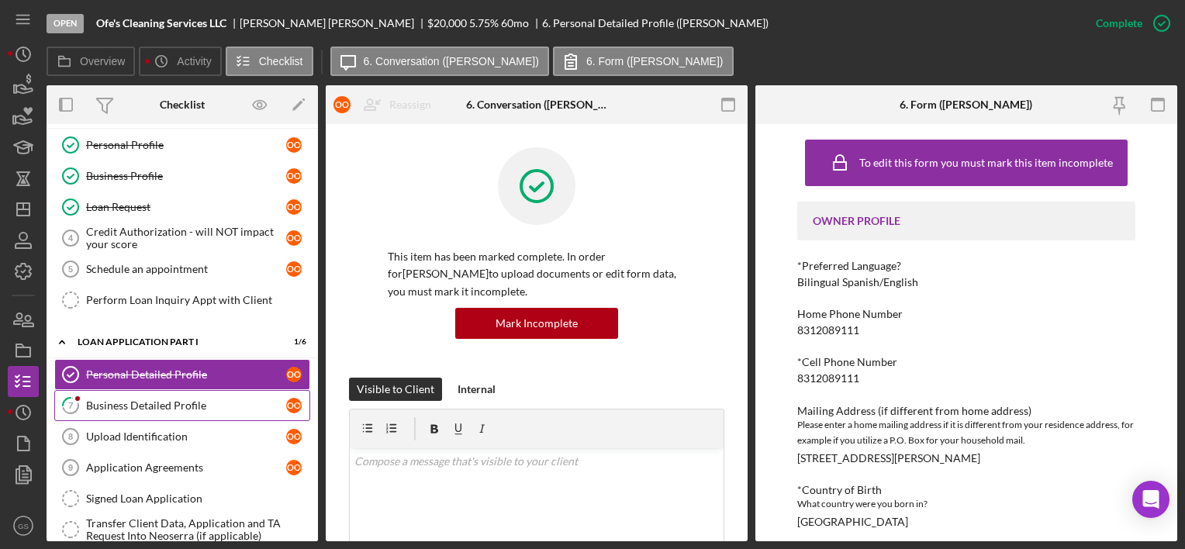
click at [212, 399] on div "Business Detailed Profile" at bounding box center [186, 405] width 200 height 12
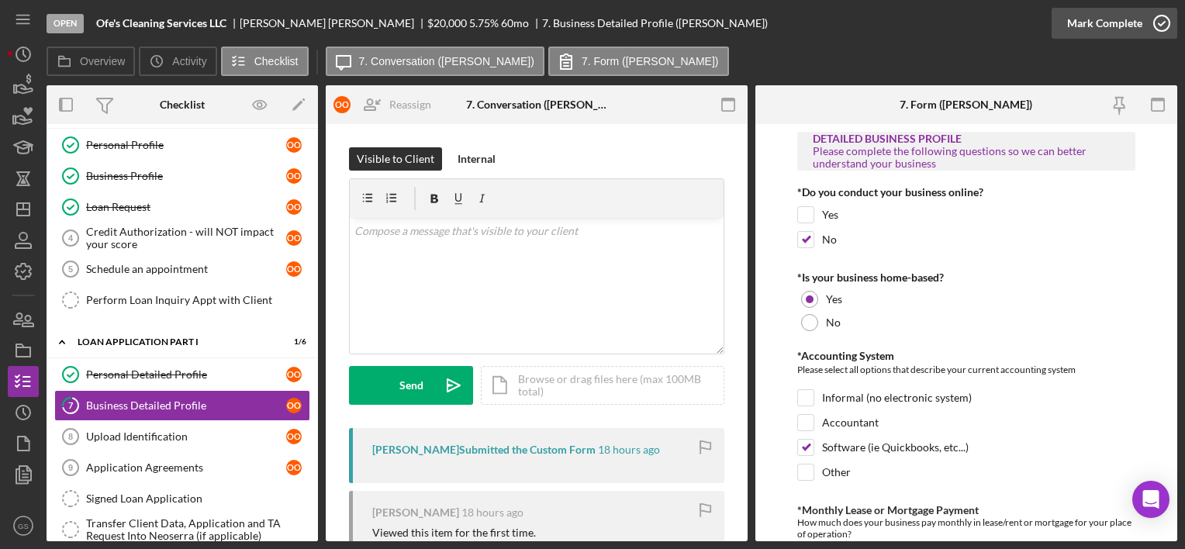
click at [1159, 26] on icon "button" at bounding box center [1162, 23] width 39 height 39
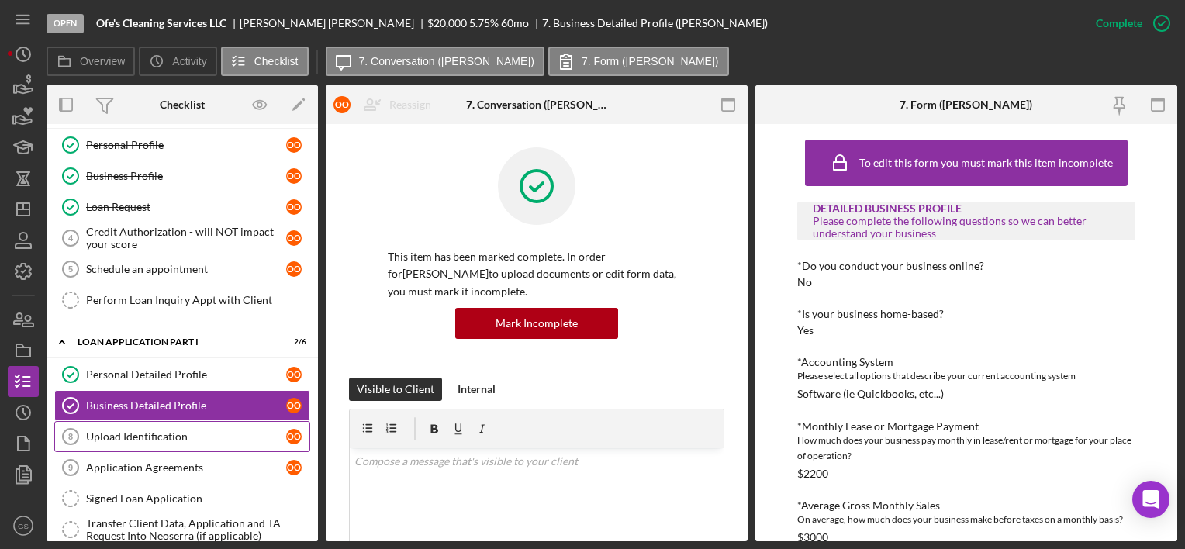
click at [239, 425] on link "Upload Identification 8 Upload Identification o O" at bounding box center [182, 436] width 256 height 31
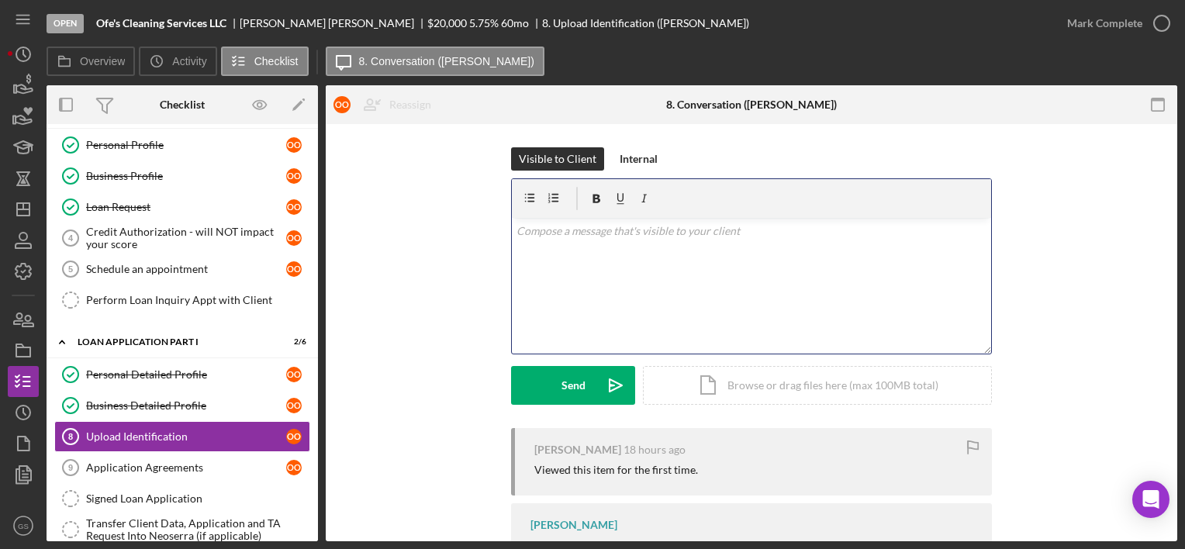
click at [650, 258] on div "v Color teal Color pink Remove color Add row above Add row below Add column bef…" at bounding box center [751, 286] width 479 height 136
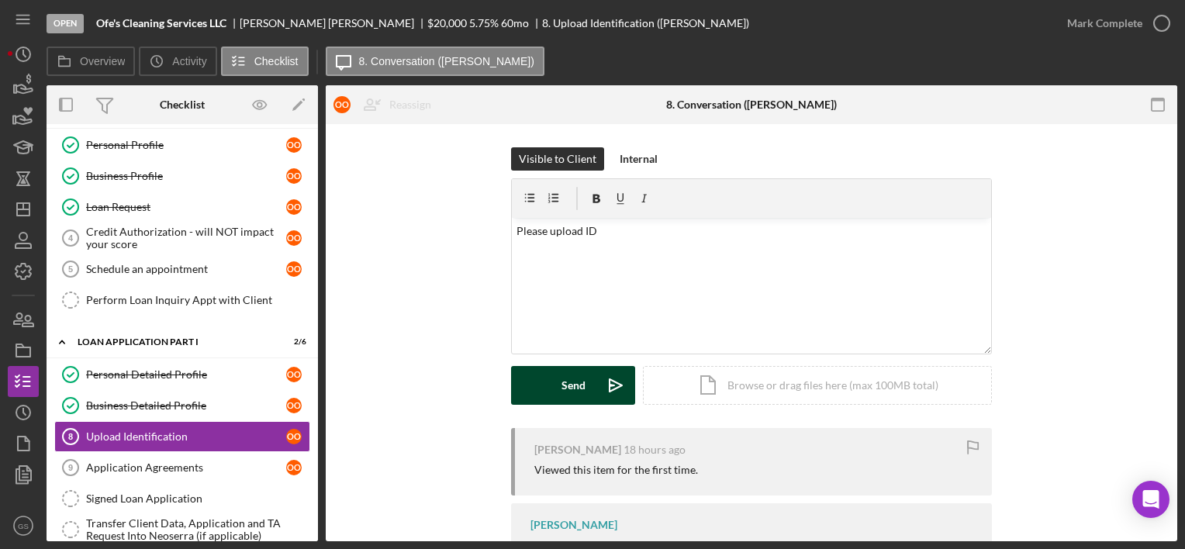
click at [574, 382] on div "Send" at bounding box center [574, 385] width 24 height 39
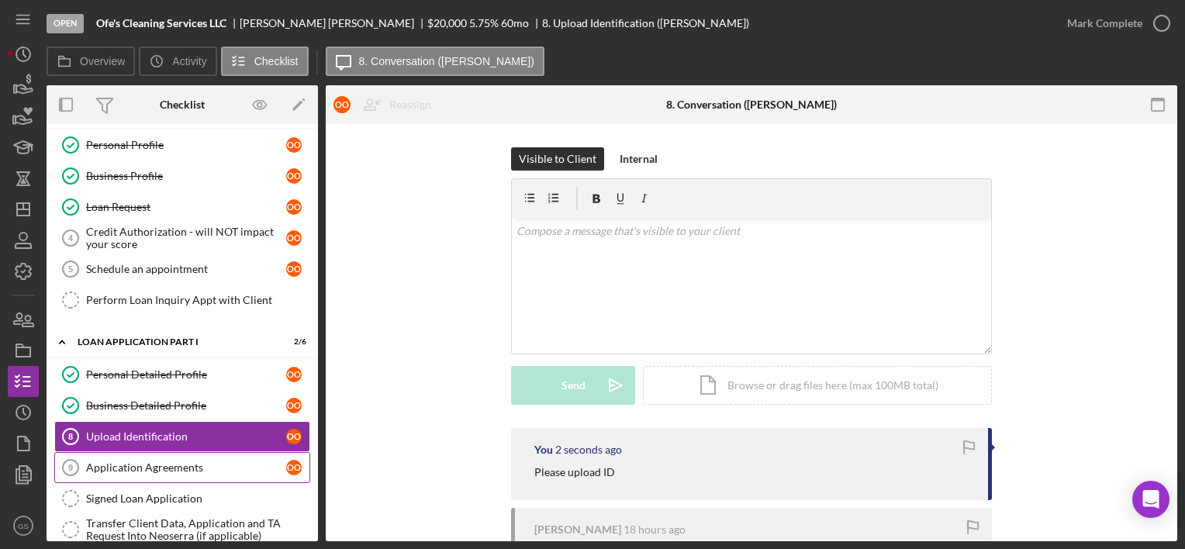
click at [235, 468] on div "Application Agreements" at bounding box center [186, 468] width 200 height 12
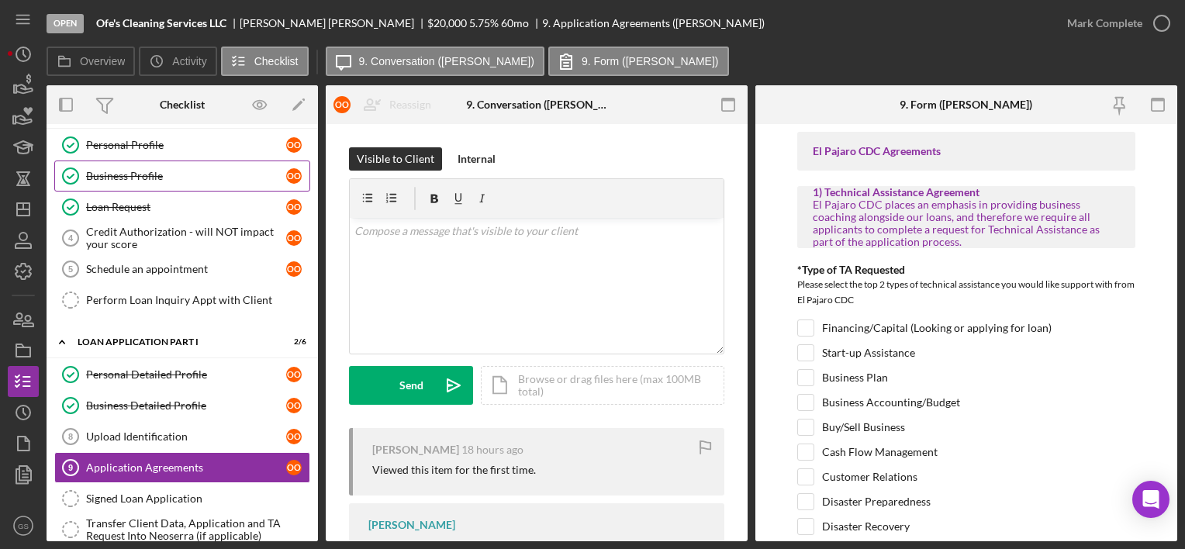
click at [102, 177] on div "Business Profile" at bounding box center [186, 176] width 200 height 12
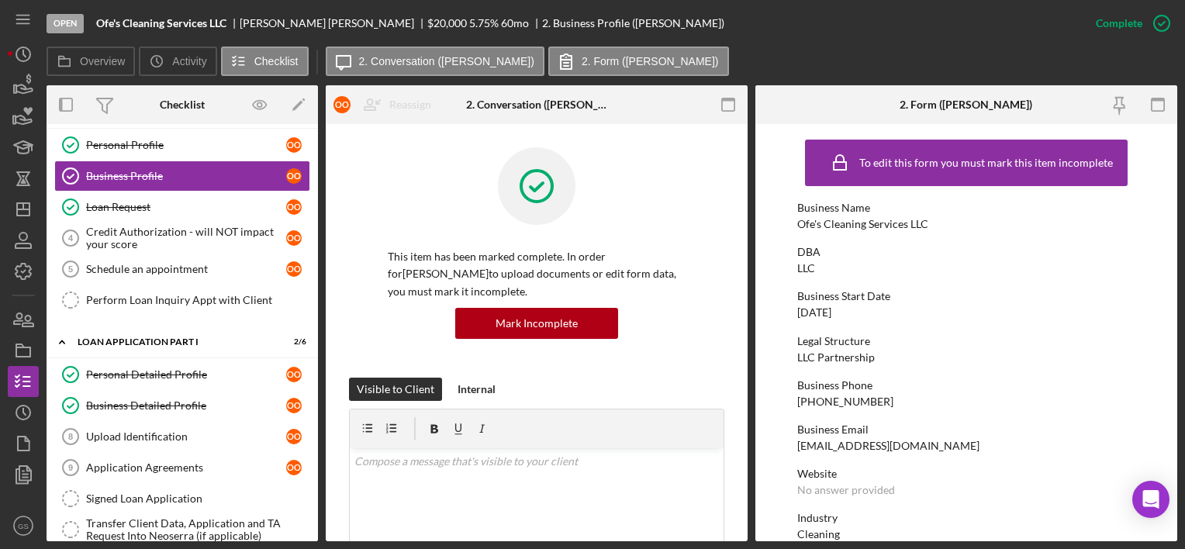
drag, startPoint x: 949, startPoint y: 443, endPoint x: 747, endPoint y: 445, distance: 202.5
click at [747, 445] on div "Overview Internal Workflow Stage Open Icon/Dropdown Arrow Archive (can unarchiv…" at bounding box center [612, 313] width 1131 height 456
click at [974, 443] on div "Business Email ofescleaningservices@gmail.com" at bounding box center [965, 437] width 337 height 29
drag, startPoint x: 972, startPoint y: 444, endPoint x: 794, endPoint y: 450, distance: 177.7
click at [794, 450] on form "To edit this form you must mark this item incomplete Business Name Ofe's Cleani…" at bounding box center [966, 332] width 422 height 417
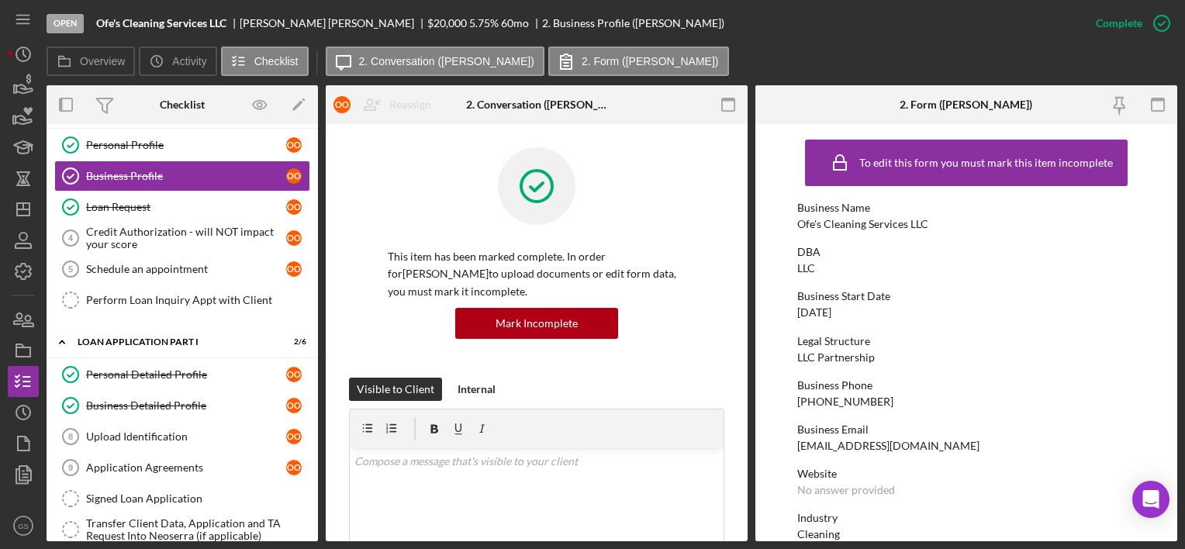
drag, startPoint x: 794, startPoint y: 450, endPoint x: 858, endPoint y: 445, distance: 63.8
copy div "[EMAIL_ADDRESS][DOMAIN_NAME]"
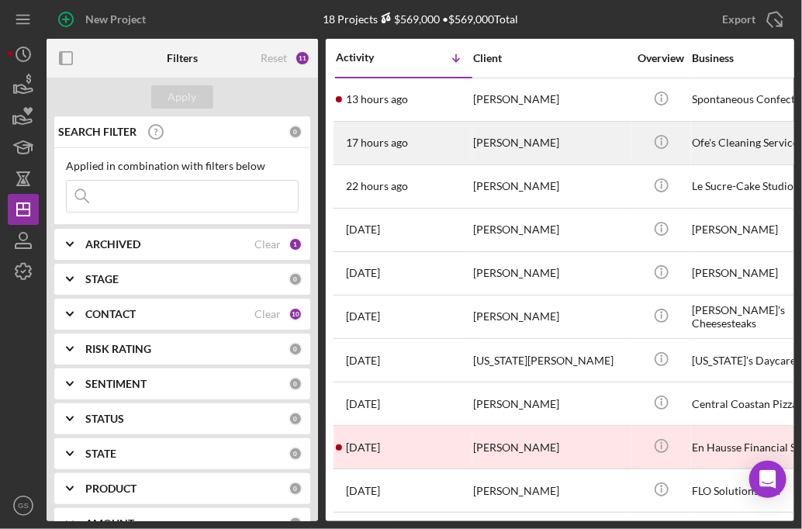
click at [515, 147] on div "[PERSON_NAME]" at bounding box center [550, 143] width 155 height 41
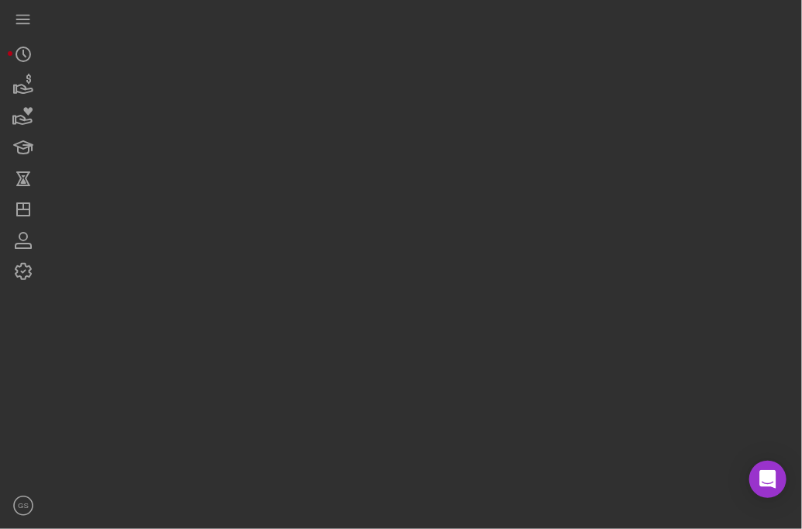
click at [515, 147] on div at bounding box center [421, 260] width 748 height 521
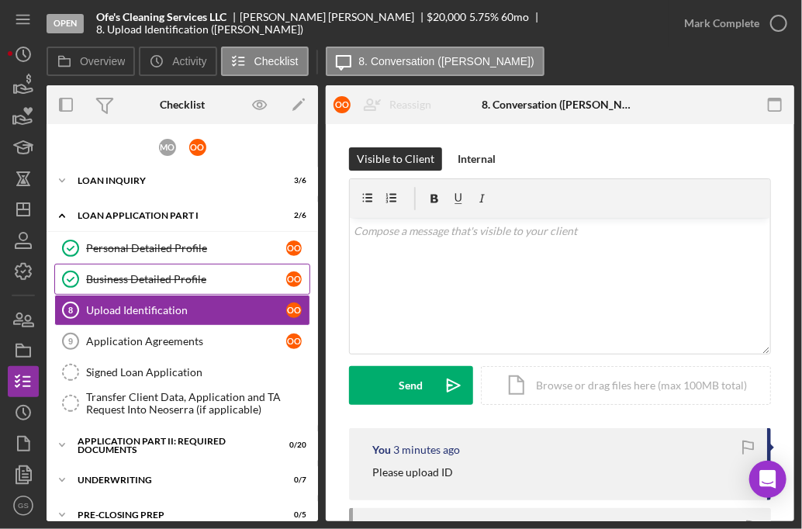
click at [204, 275] on div "Business Detailed Profile" at bounding box center [186, 279] width 200 height 12
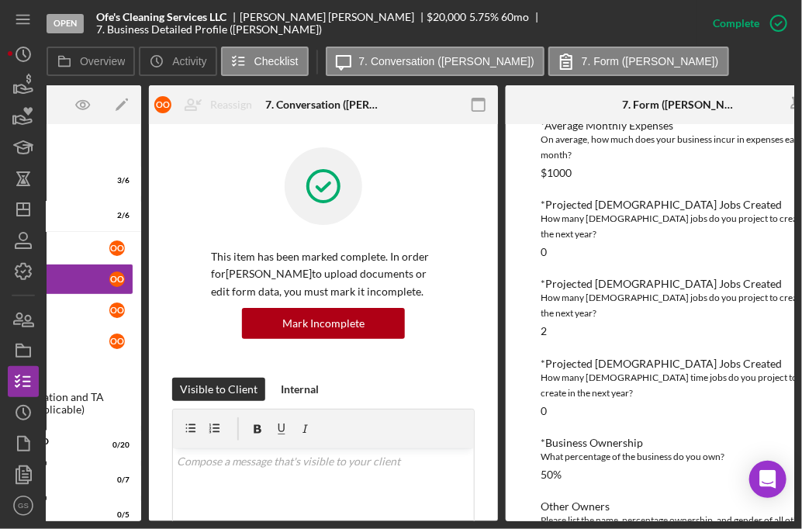
scroll to position [509, 0]
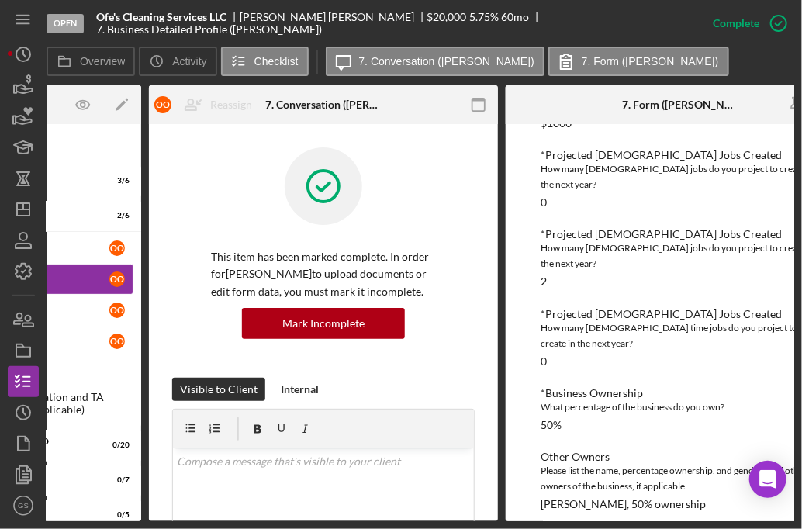
click at [655, 358] on div "DETAILED BUSINESS PROFILE Please complete the following questions so we can bet…" at bounding box center [680, 102] width 279 height 818
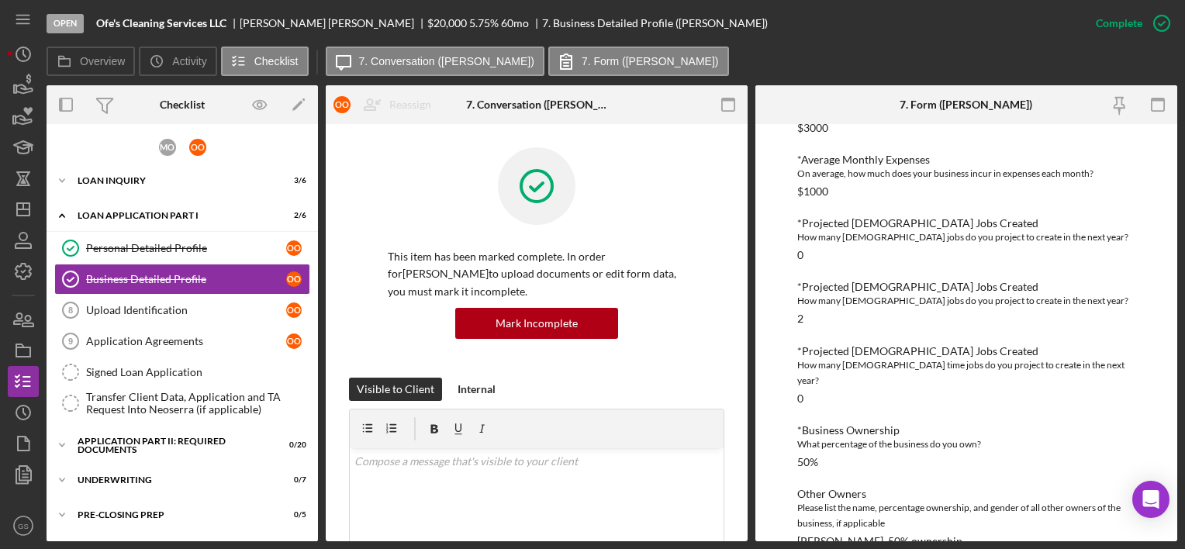
scroll to position [423, 0]
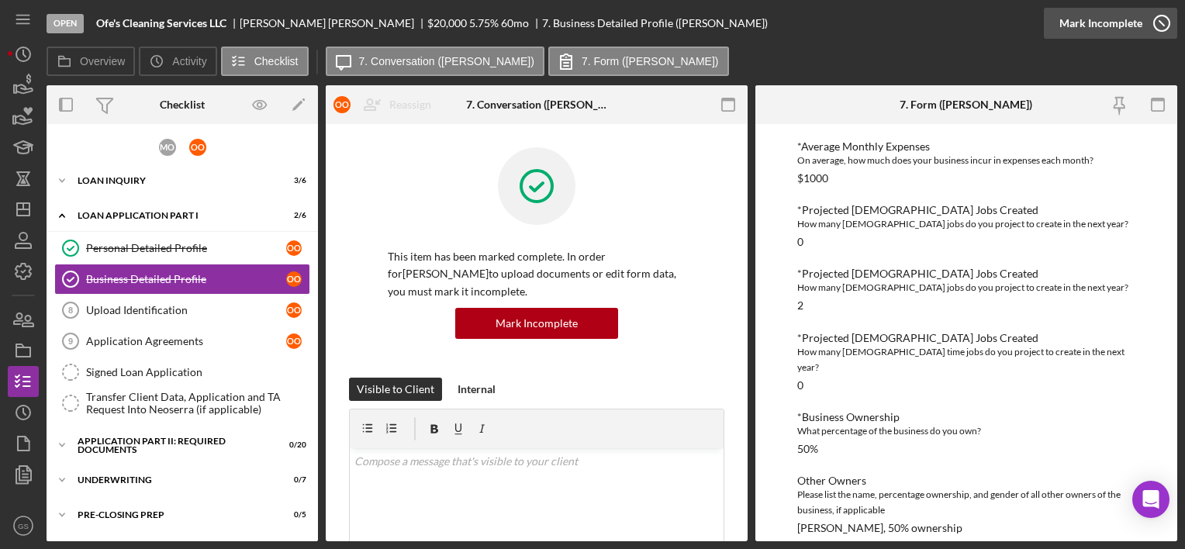
click at [801, 19] on icon "button" at bounding box center [1162, 23] width 39 height 39
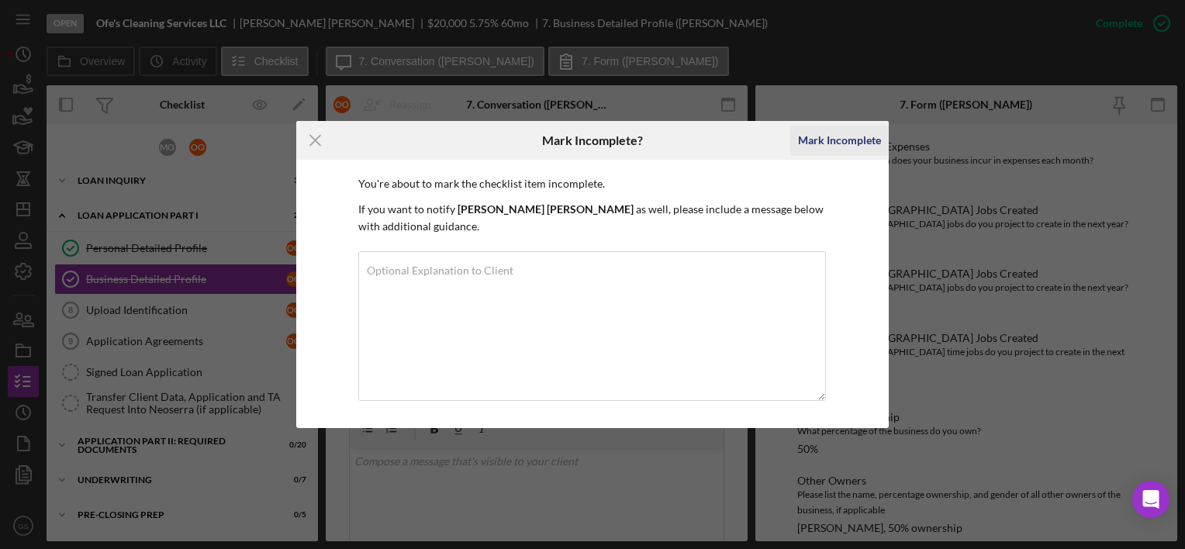
click at [801, 147] on div "Mark Incomplete" at bounding box center [839, 140] width 83 height 31
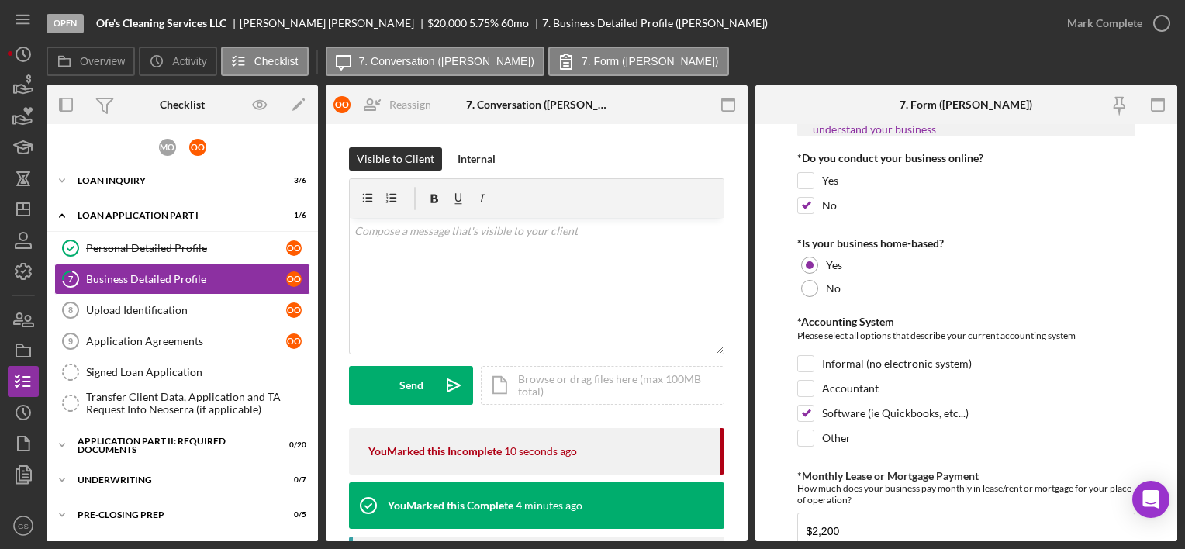
scroll to position [0, 0]
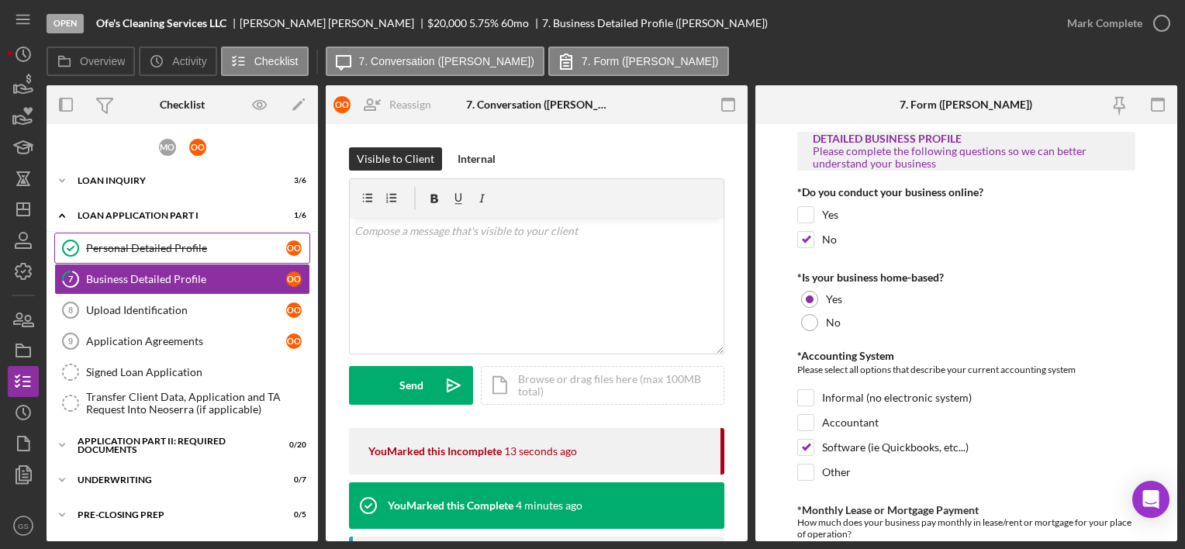
click at [169, 251] on div "Personal Detailed Profile" at bounding box center [186, 248] width 200 height 12
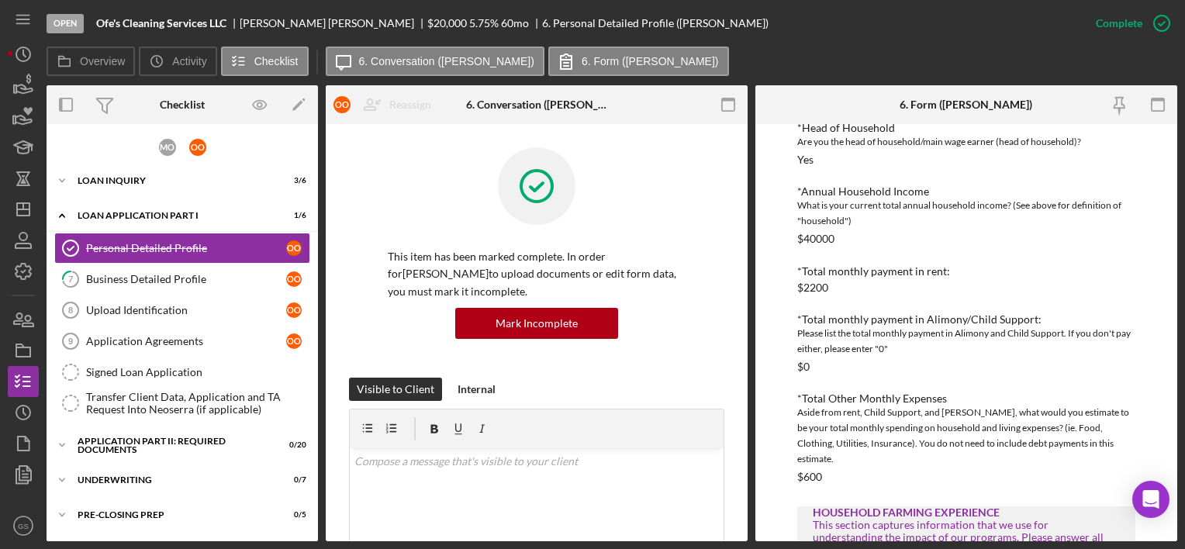
scroll to position [1530, 0]
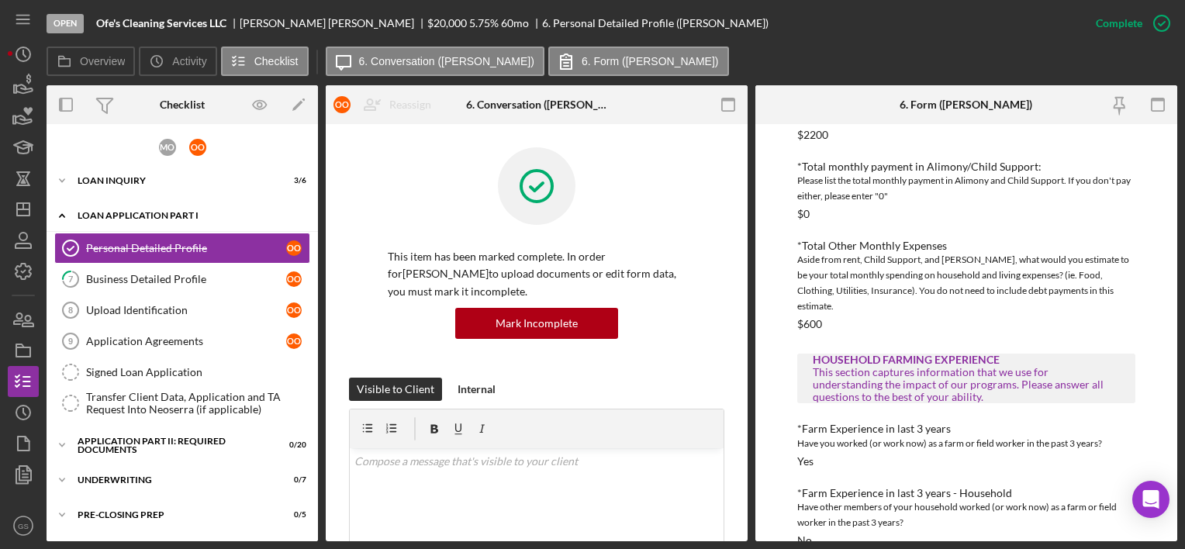
click at [195, 219] on div "Loan Application Part I" at bounding box center [188, 215] width 221 height 9
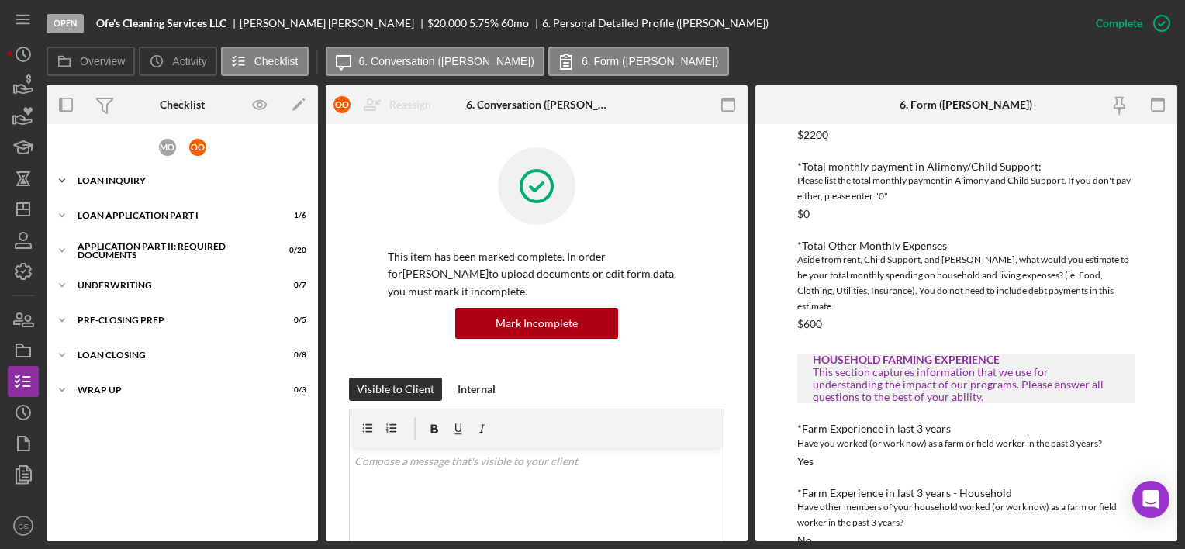
click at [202, 177] on div "Loan Inquiry" at bounding box center [188, 180] width 221 height 9
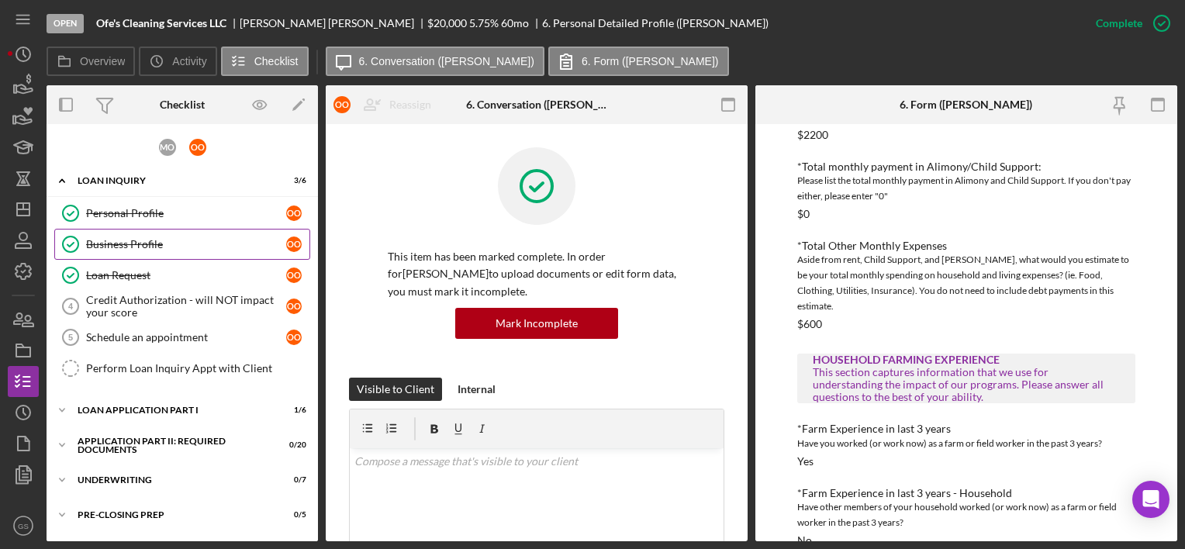
click at [177, 234] on link "Business Profile Business Profile o O" at bounding box center [182, 244] width 256 height 31
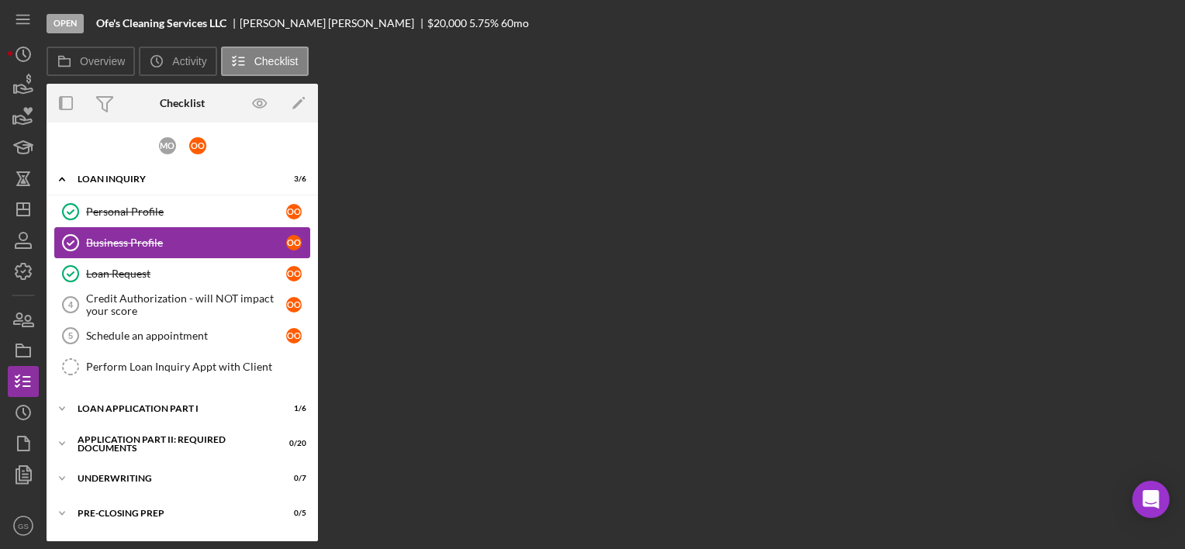
click at [177, 237] on div "Business Profile" at bounding box center [186, 243] width 200 height 12
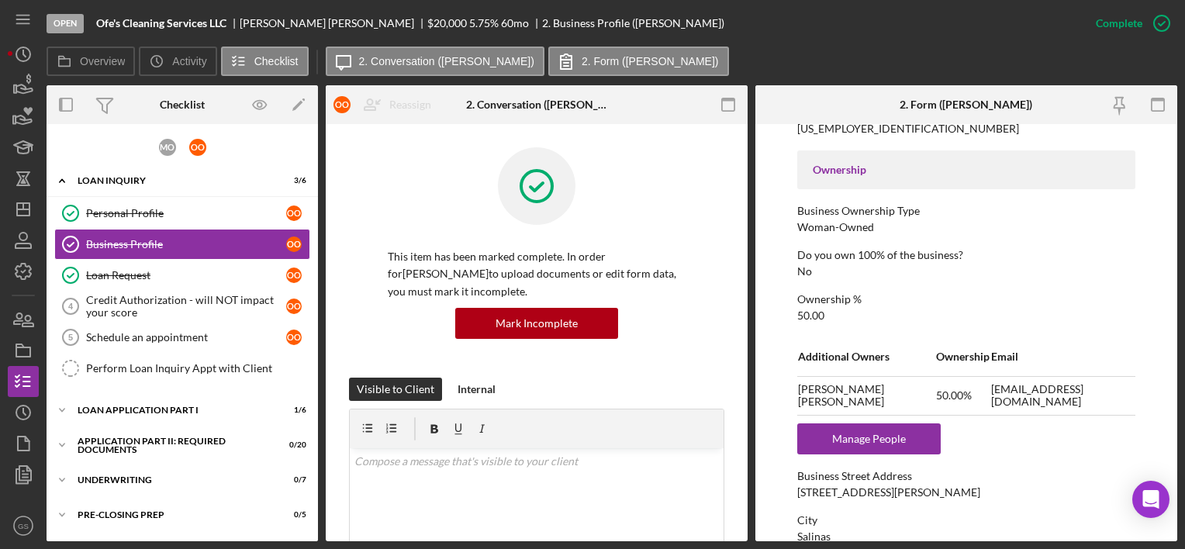
scroll to position [498, 0]
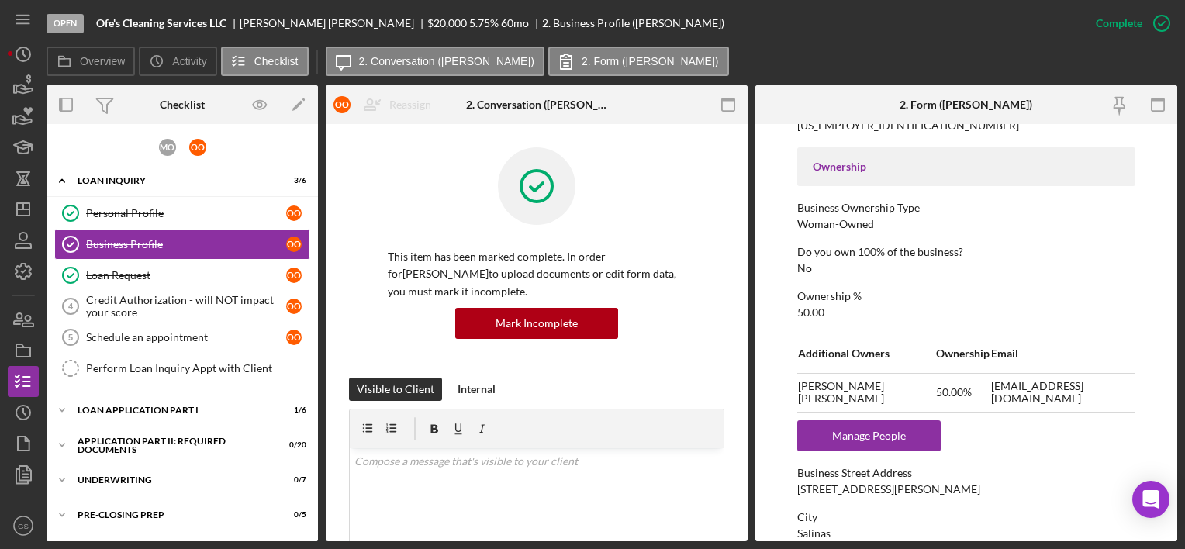
drag, startPoint x: 1111, startPoint y: 395, endPoint x: 1109, endPoint y: 385, distance: 9.4
click at [801, 385] on td "[EMAIL_ADDRESS][DOMAIN_NAME]" at bounding box center [1062, 392] width 145 height 39
drag, startPoint x: 1109, startPoint y: 385, endPoint x: 971, endPoint y: 398, distance: 138.6
click at [801, 398] on td "[EMAIL_ADDRESS][DOMAIN_NAME]" at bounding box center [1062, 392] width 145 height 39
drag, startPoint x: 971, startPoint y: 398, endPoint x: 992, endPoint y: 391, distance: 22.1
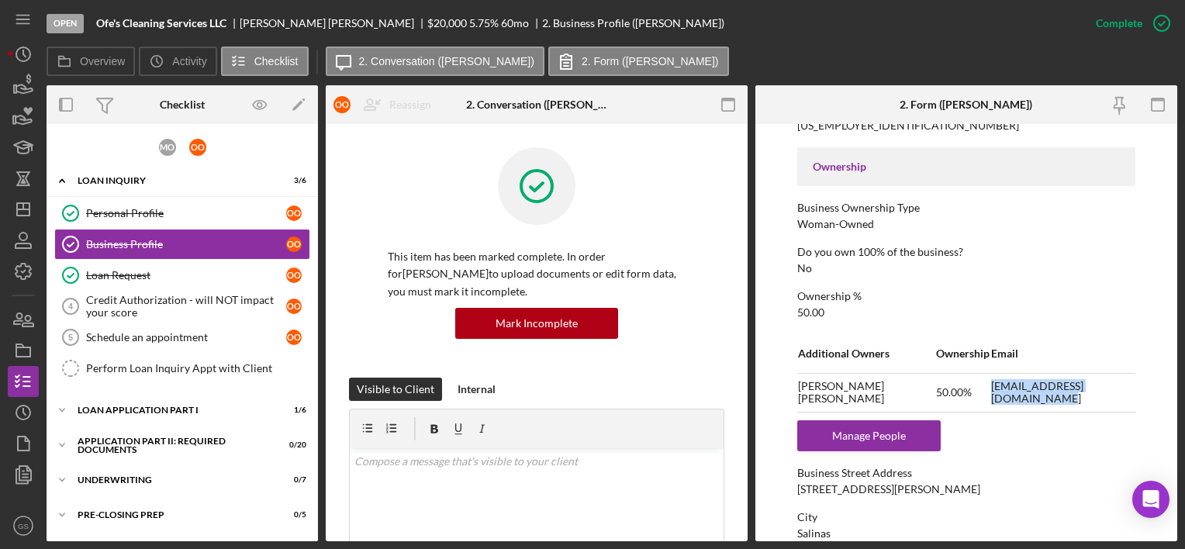
click at [801, 391] on td "[EMAIL_ADDRESS][DOMAIN_NAME]" at bounding box center [1062, 392] width 145 height 39
copy td "[EMAIL_ADDRESS][DOMAIN_NAME]"
click at [31, 216] on icon "Icon/Dashboard" at bounding box center [23, 209] width 39 height 39
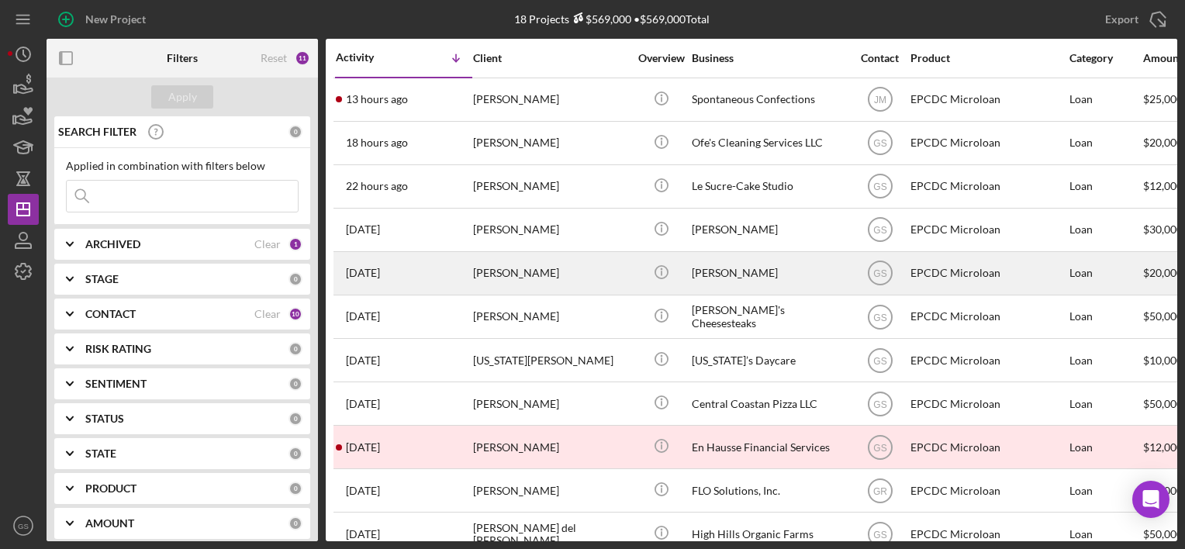
click at [596, 290] on div "[PERSON_NAME]" at bounding box center [550, 273] width 155 height 41
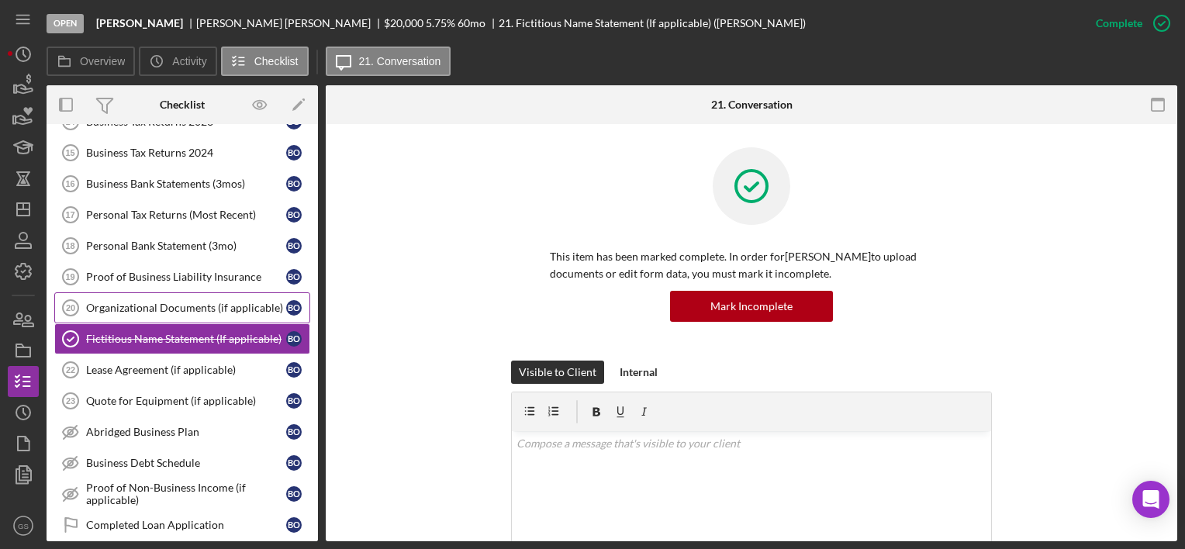
scroll to position [461, 0]
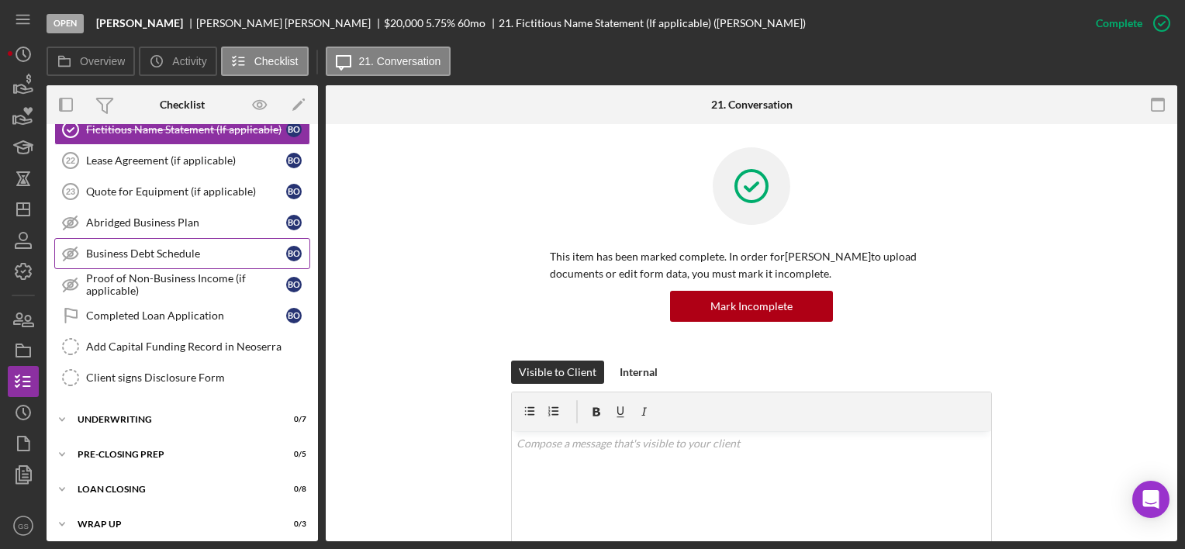
drag, startPoint x: 175, startPoint y: 406, endPoint x: 237, endPoint y: 241, distance: 176.2
click at [237, 241] on div "Icon/Expander Loan Inquiry 2 / 6 Icon/Expander Loan Application Part I 0 / 6 Ic…" at bounding box center [182, 105] width 271 height 869
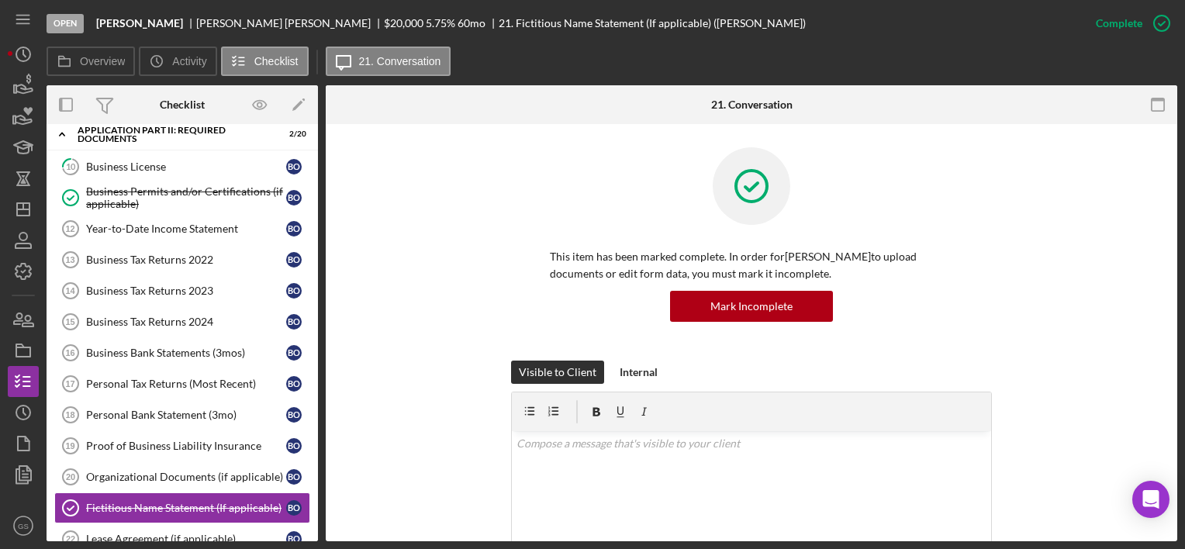
scroll to position [71, 0]
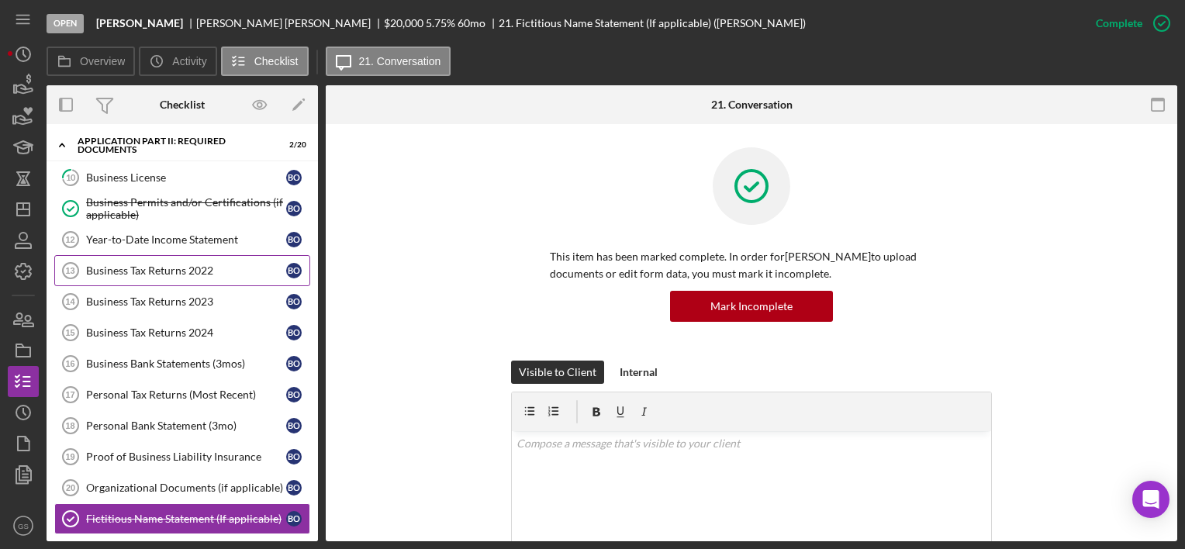
click at [188, 259] on link "Business Tax Returns 2022 13 Business Tax Returns 2022 B O" at bounding box center [182, 270] width 256 height 31
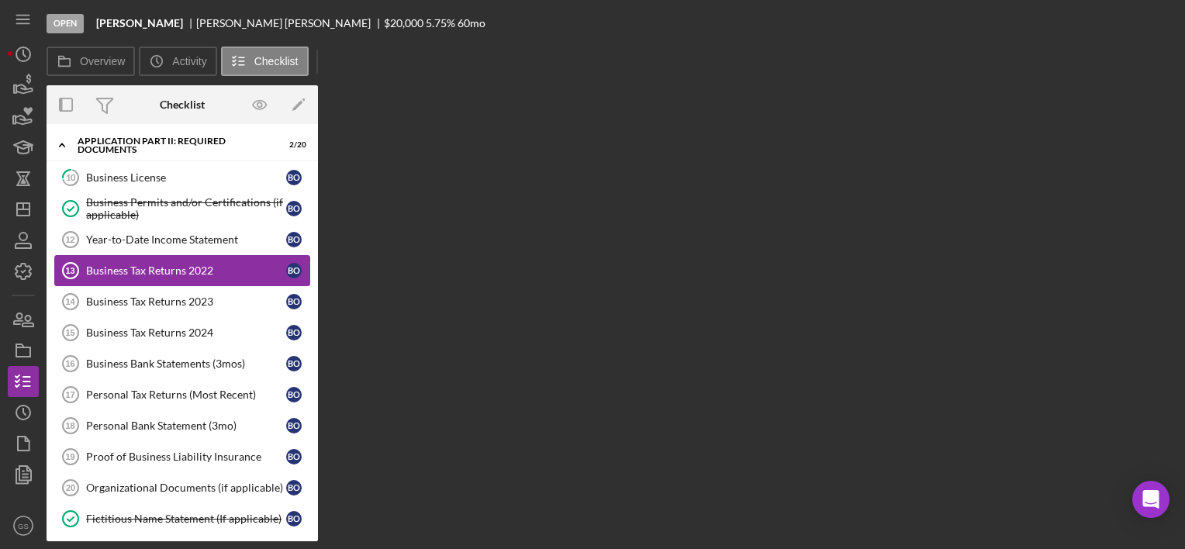
click at [188, 259] on link "Business Tax Returns 2022 13 Business Tax Returns 2022 B O" at bounding box center [182, 270] width 256 height 31
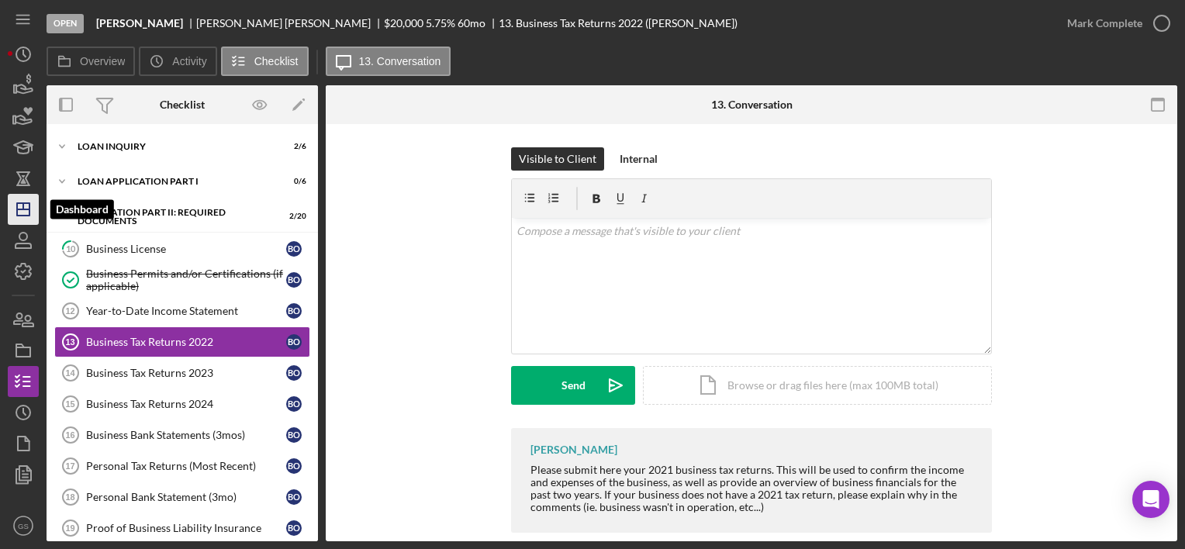
click at [28, 213] on icon "Icon/Dashboard" at bounding box center [23, 209] width 39 height 39
